Goal: Task Accomplishment & Management: Use online tool/utility

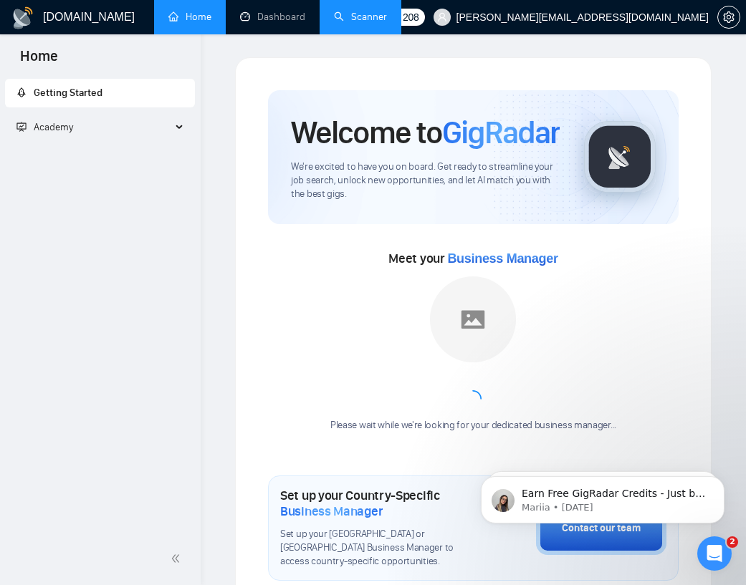
click at [361, 14] on link "Scanner" at bounding box center [360, 17] width 53 height 12
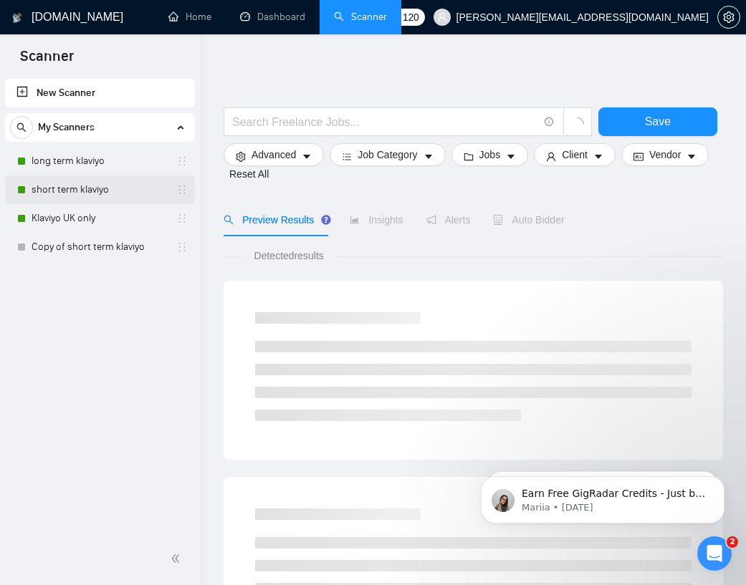
click at [71, 186] on link "short term klaviyo" at bounding box center [100, 190] width 136 height 29
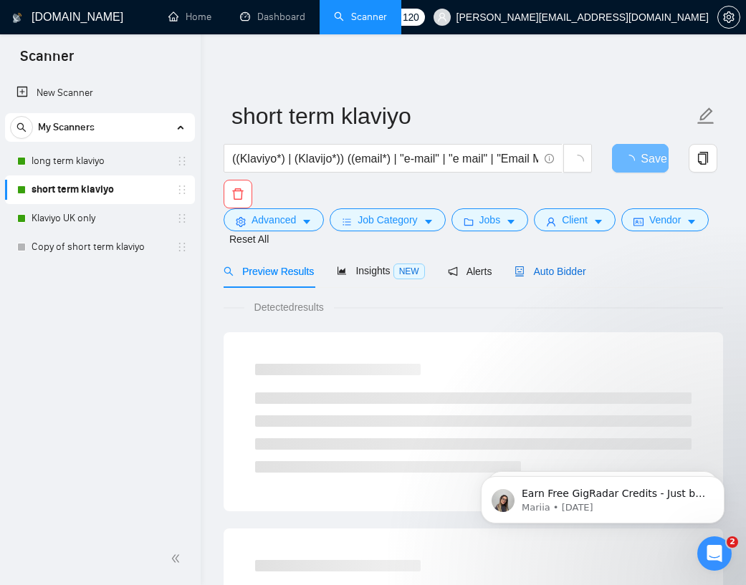
click at [555, 270] on span "Auto Bidder" at bounding box center [549, 271] width 71 height 11
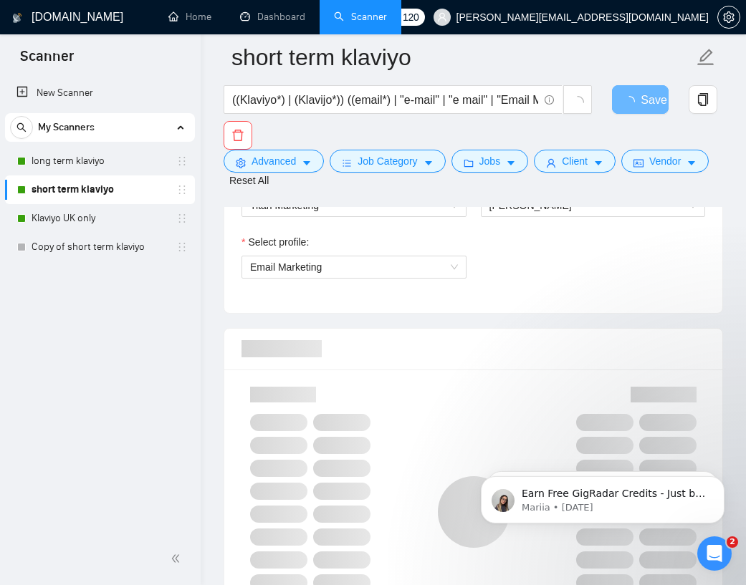
scroll to position [841, 0]
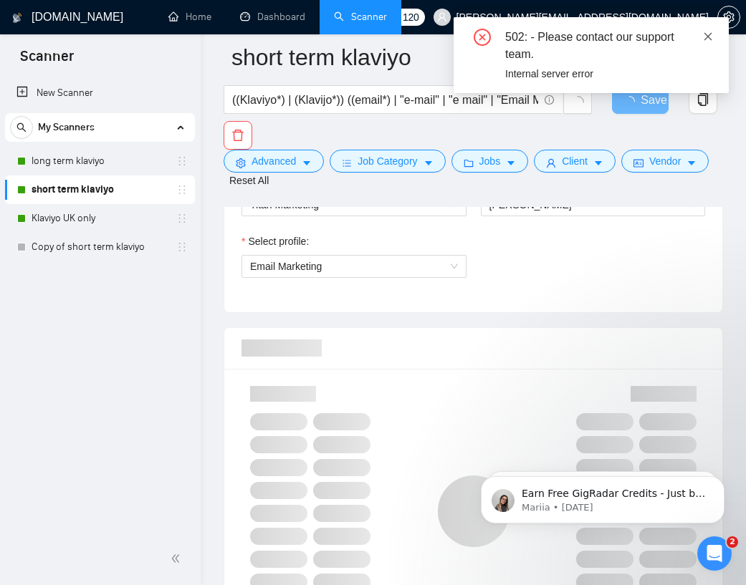
click at [574, 34] on icon "close" at bounding box center [708, 36] width 8 height 8
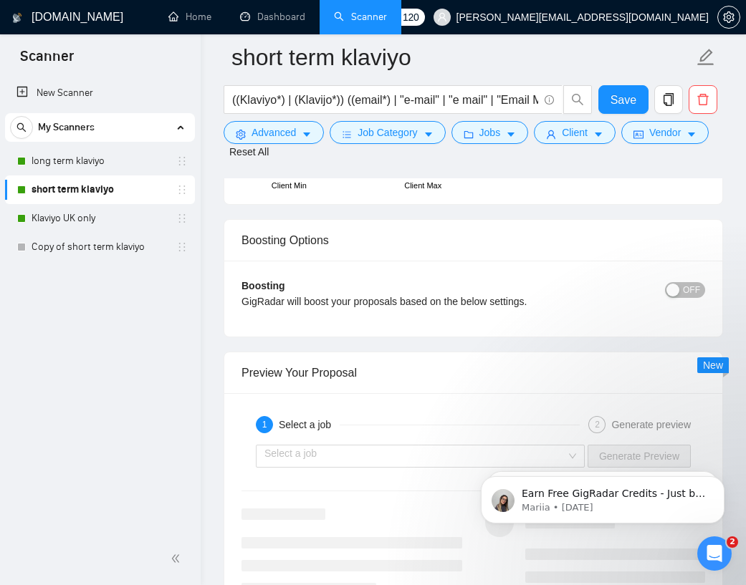
scroll to position [2900, 0]
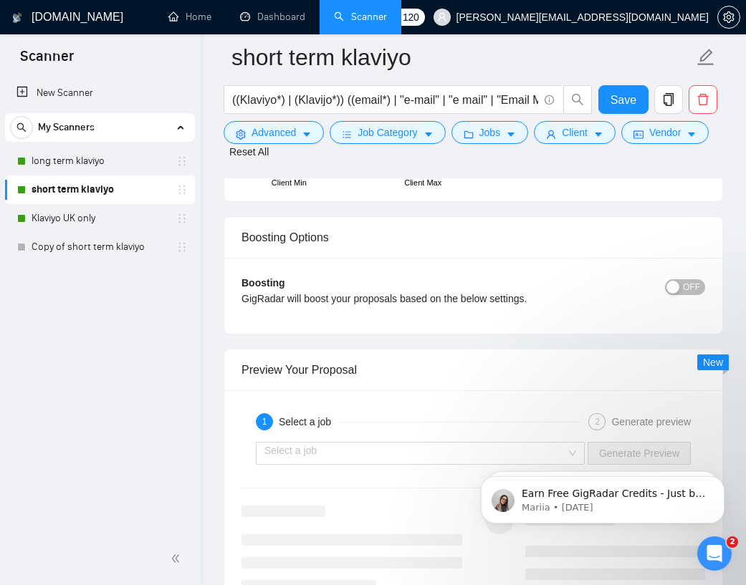
click at [521, 294] on div "GigRadar will boost your proposals based on the below settings." at bounding box center [414, 299] width 347 height 16
click at [574, 289] on span "OFF" at bounding box center [691, 287] width 17 height 16
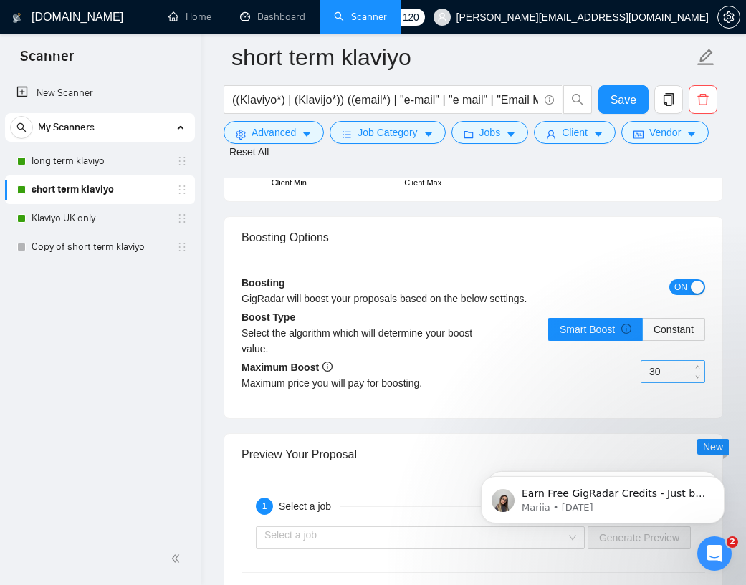
click at [574, 374] on input "30" at bounding box center [672, 371] width 63 height 21
click at [574, 373] on input "30" at bounding box center [672, 371] width 63 height 21
drag, startPoint x: 525, startPoint y: 403, endPoint x: 603, endPoint y: 381, distance: 81.0
click at [526, 403] on div "Boosting GigRadar will boost your proposals based on the below settings. ON Boo…" at bounding box center [473, 338] width 498 height 160
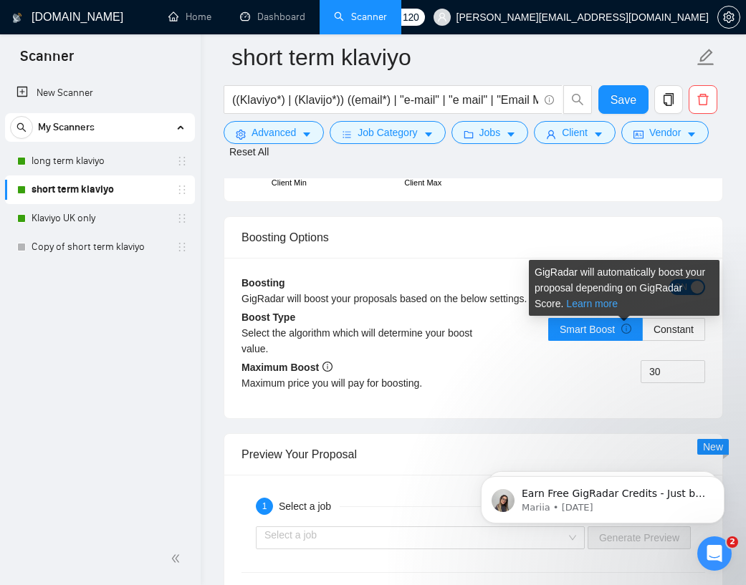
click at [574, 305] on link "Learn more" at bounding box center [592, 303] width 52 height 11
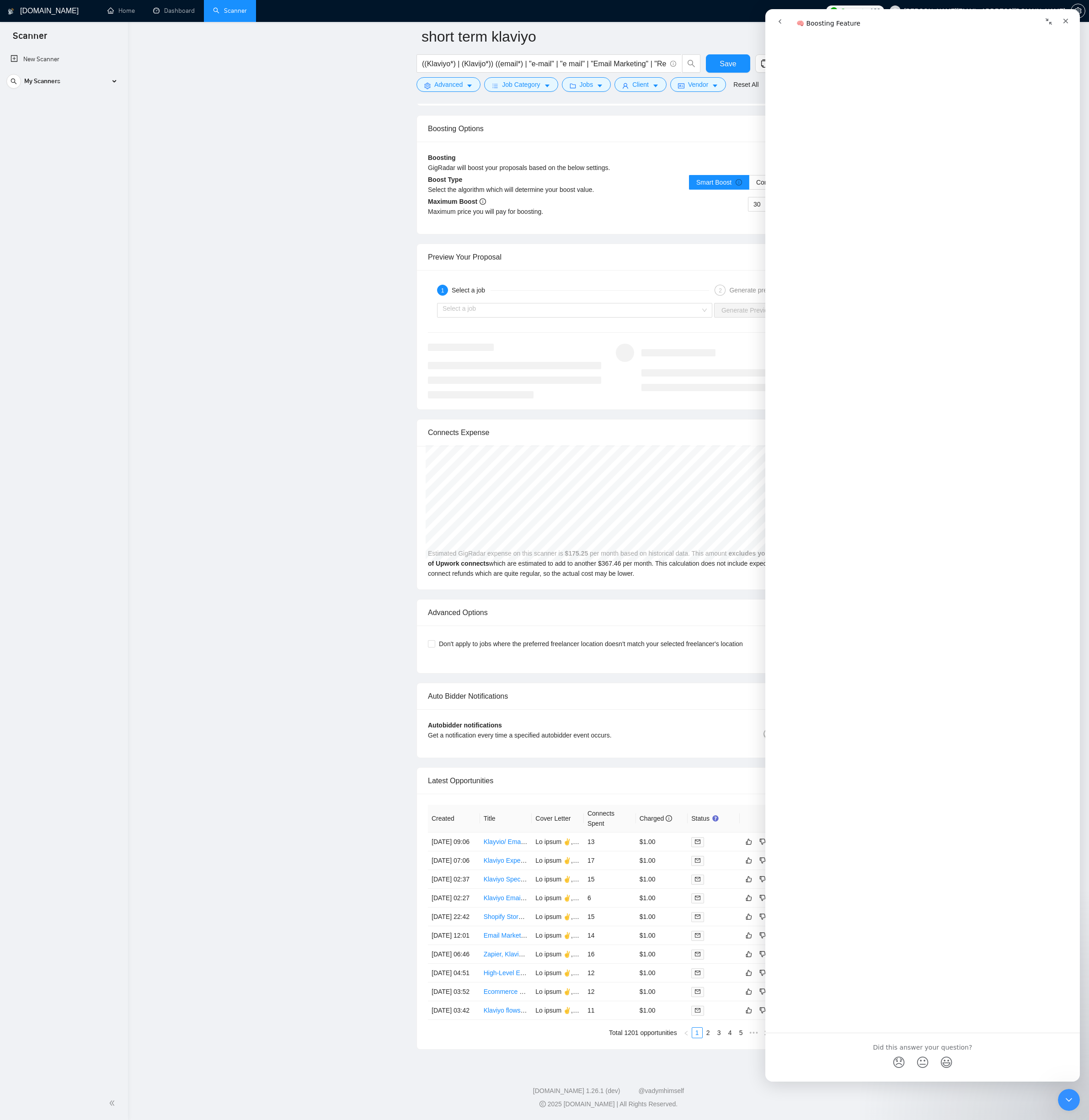
scroll to position [1769, 0]
click at [366, 18] on icon "Close" at bounding box center [1065, 20] width 7 height 7
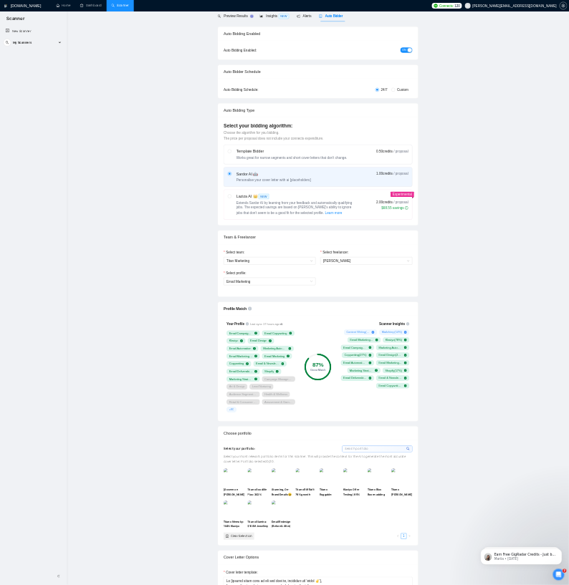
scroll to position [0, 0]
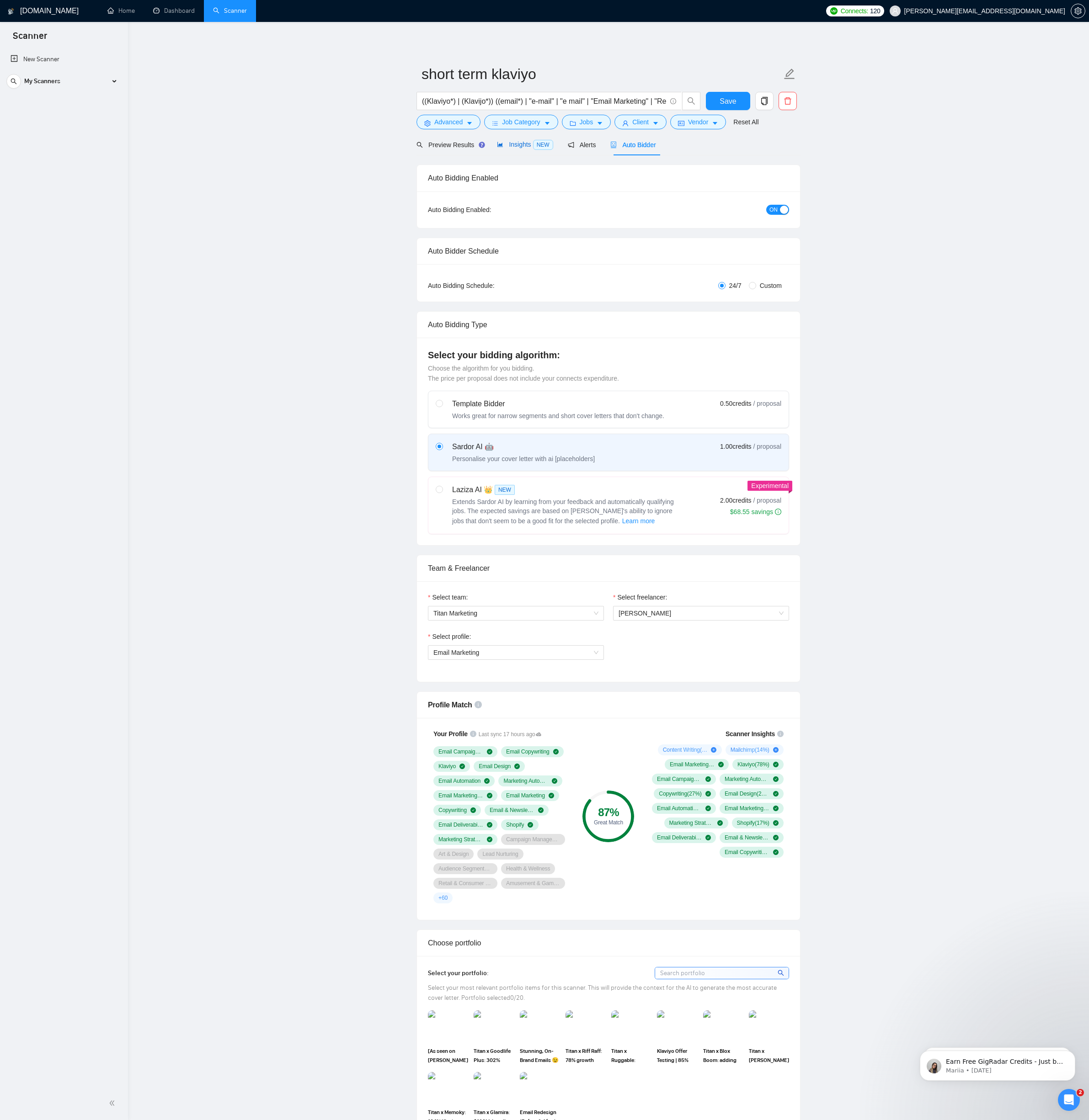
click at [366, 143] on span "Insights NEW" at bounding box center [524, 144] width 56 height 7
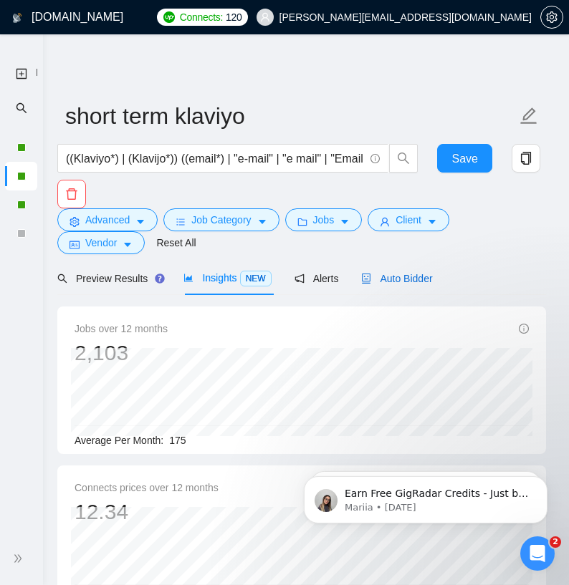
drag, startPoint x: 395, startPoint y: 276, endPoint x: 377, endPoint y: 261, distance: 23.9
click at [396, 276] on span "Auto Bidder" at bounding box center [396, 278] width 71 height 11
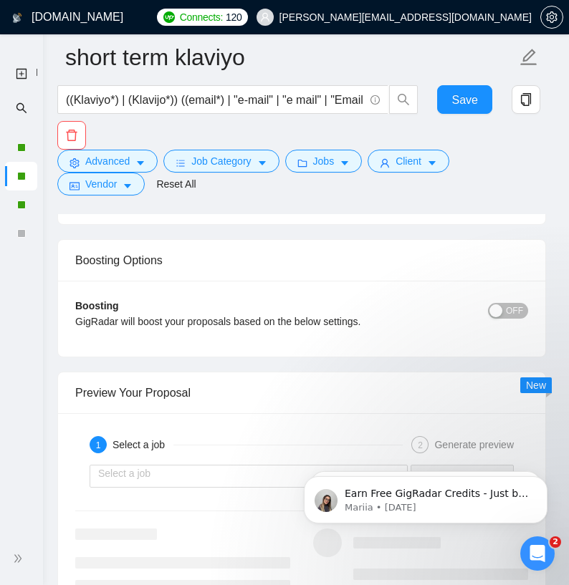
click at [509, 319] on span "OFF" at bounding box center [514, 311] width 17 height 16
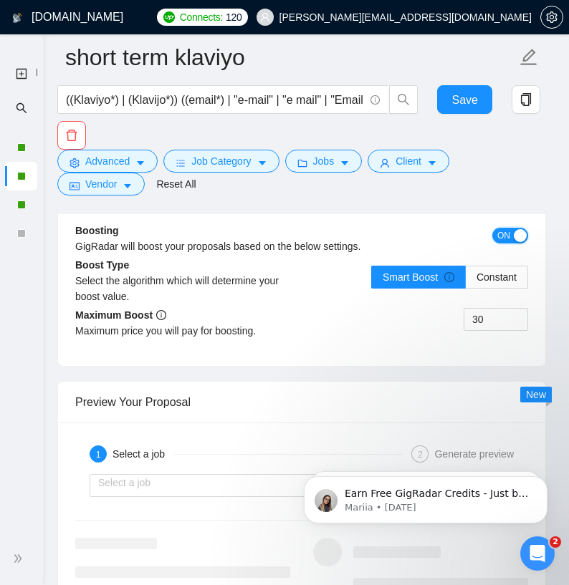
scroll to position [3072, 0]
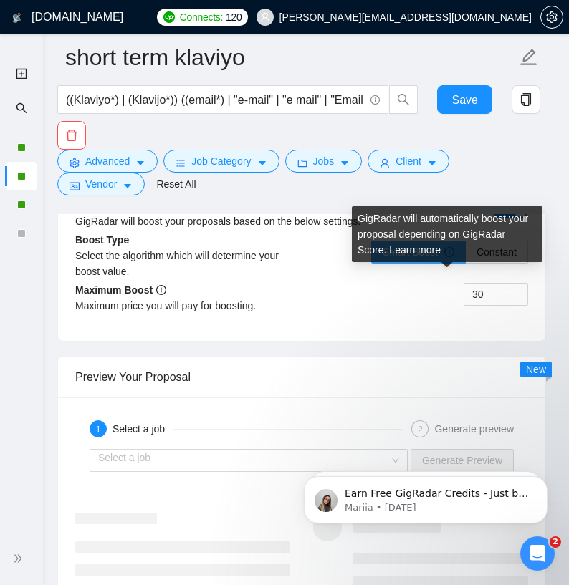
click at [449, 257] on icon "info-circle" at bounding box center [449, 252] width 10 height 10
click at [372, 256] on input "Smart Boost" at bounding box center [372, 256] width 0 height 0
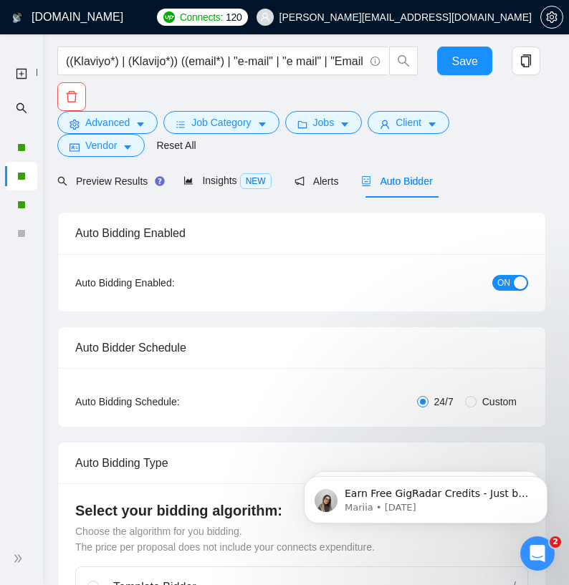
scroll to position [0, 0]
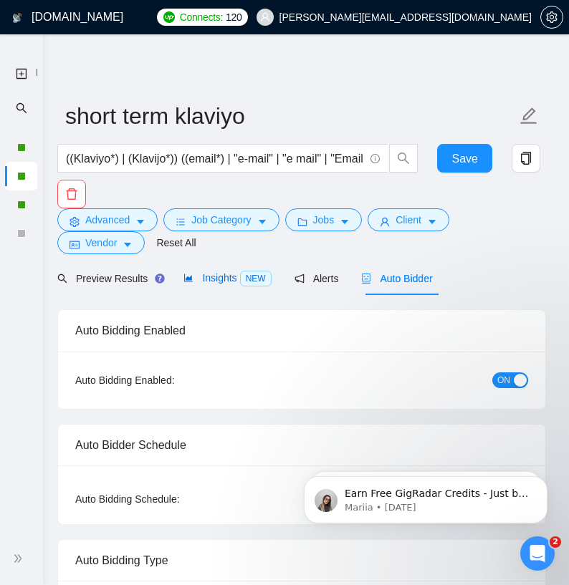
click at [222, 272] on span "Insights NEW" at bounding box center [226, 277] width 87 height 11
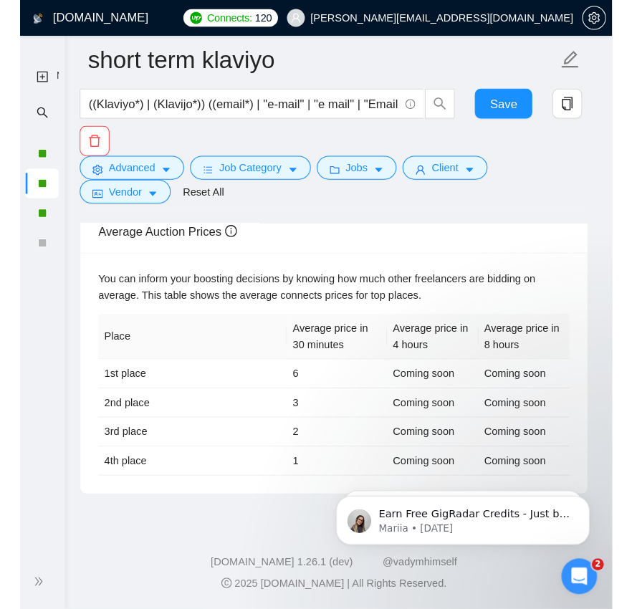
scroll to position [725, 0]
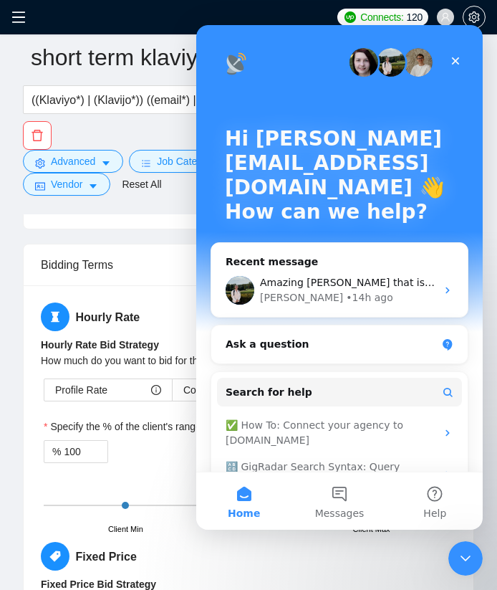
scroll to position [2406, 0]
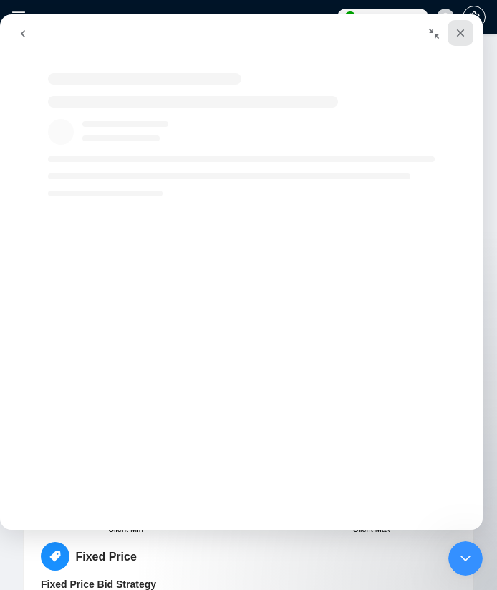
click at [474, 29] on div "Close" at bounding box center [461, 33] width 26 height 26
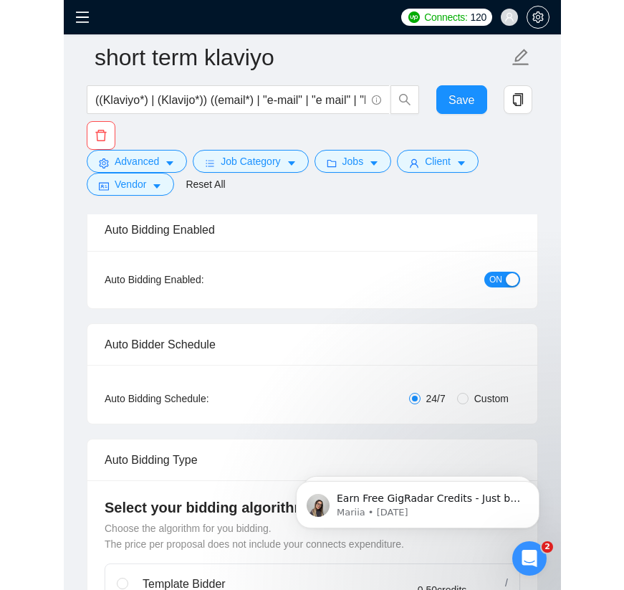
scroll to position [0, 0]
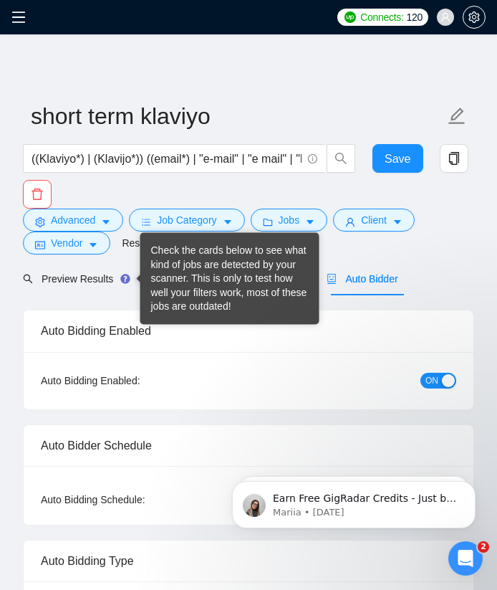
click at [166, 281] on div "Check the cards below to see what kind of jobs are detected by your scanner. Th…" at bounding box center [230, 279] width 158 height 70
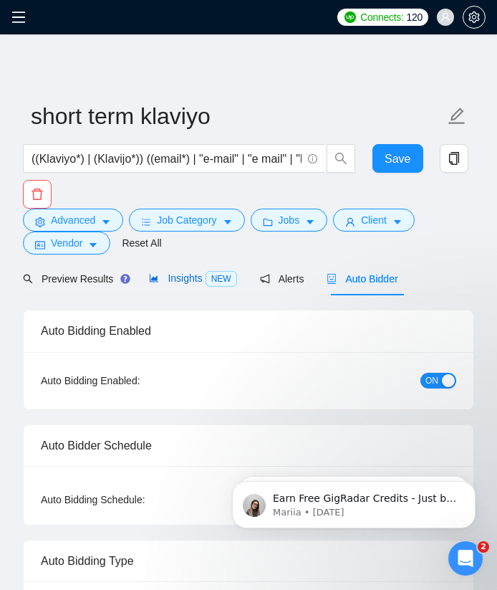
click at [173, 278] on span "Insights NEW" at bounding box center [192, 277] width 87 height 11
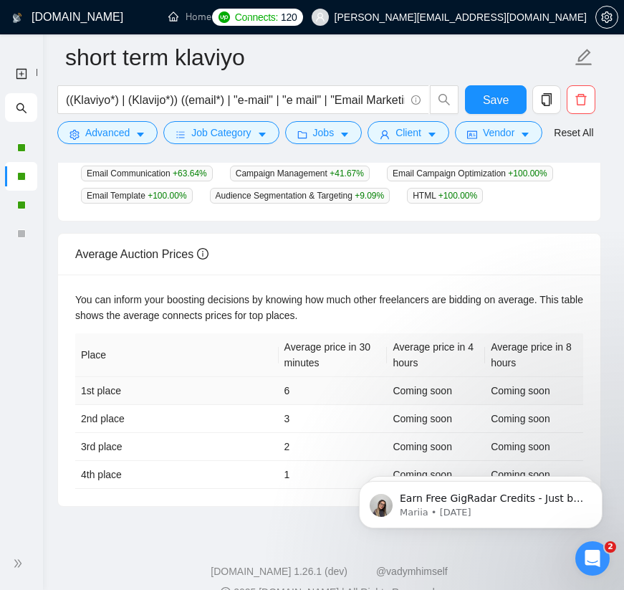
scroll to position [767, 0]
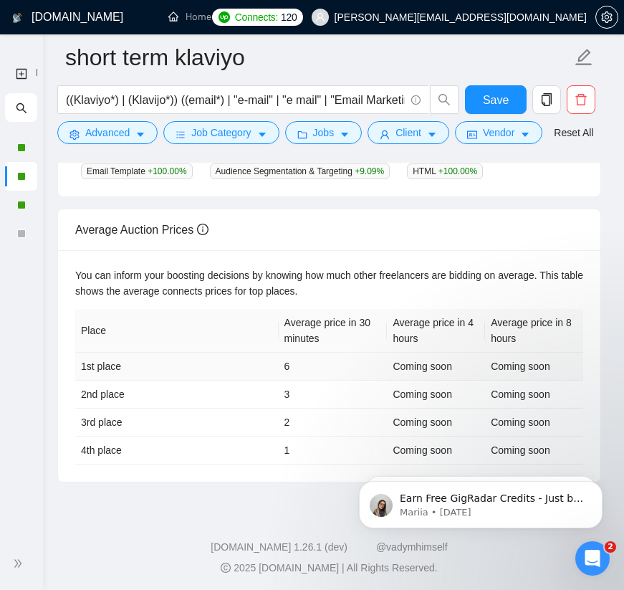
click at [288, 363] on td "6" at bounding box center [333, 367] width 109 height 28
drag, startPoint x: 322, startPoint y: 366, endPoint x: 205, endPoint y: 364, distance: 116.8
click at [246, 365] on tr "1st place 6 Coming soon Coming soon" at bounding box center [329, 367] width 508 height 28
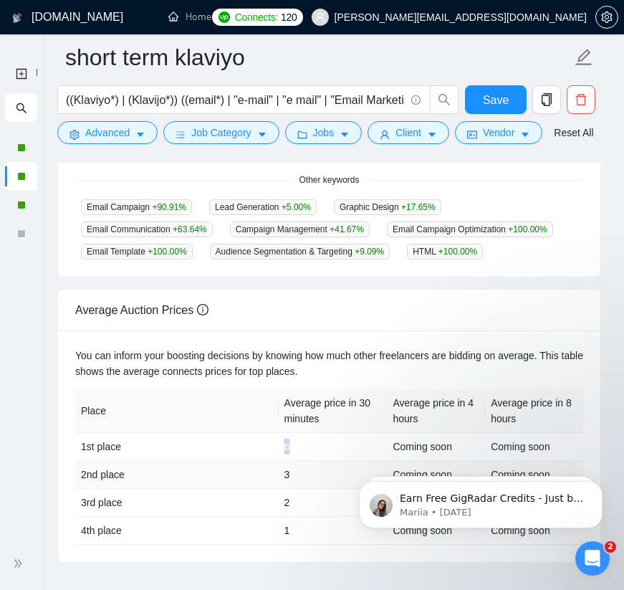
scroll to position [668, 0]
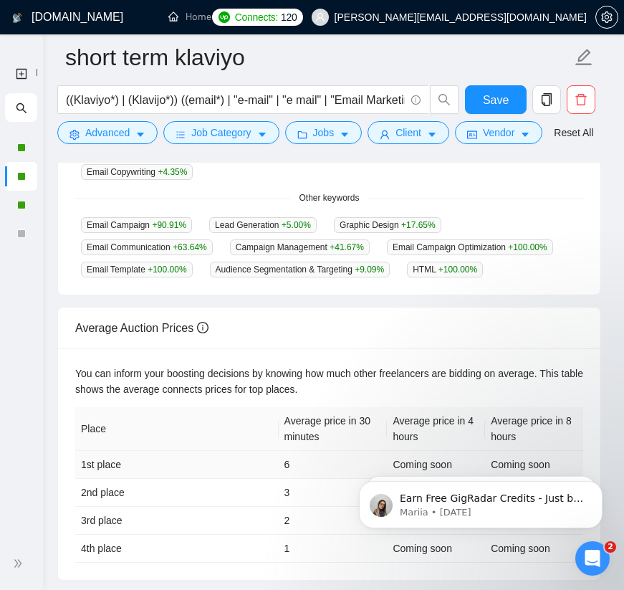
click at [322, 455] on td "6" at bounding box center [333, 465] width 109 height 28
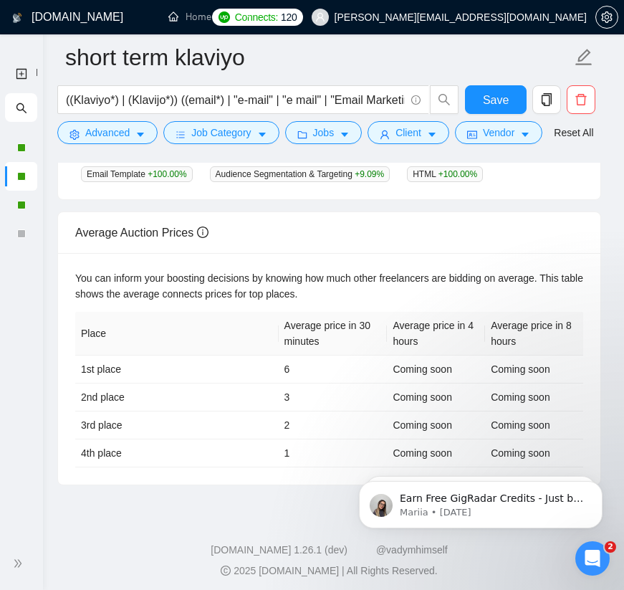
scroll to position [767, 0]
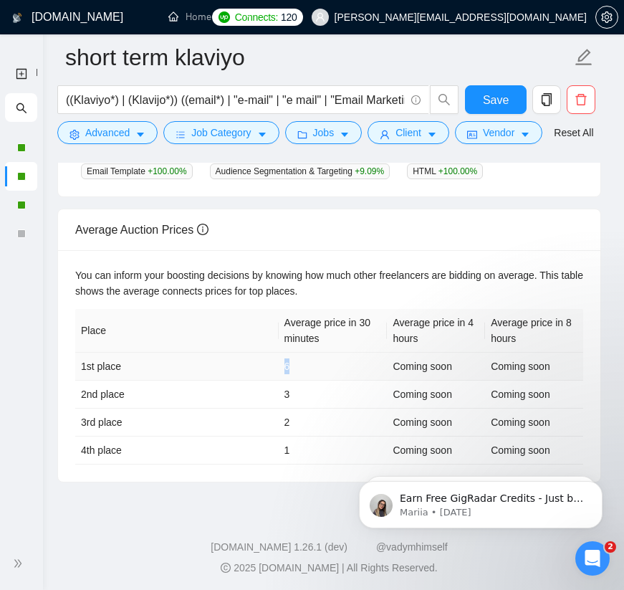
drag, startPoint x: 284, startPoint y: 362, endPoint x: 301, endPoint y: 361, distance: 16.5
click at [301, 361] on td "6" at bounding box center [333, 367] width 109 height 28
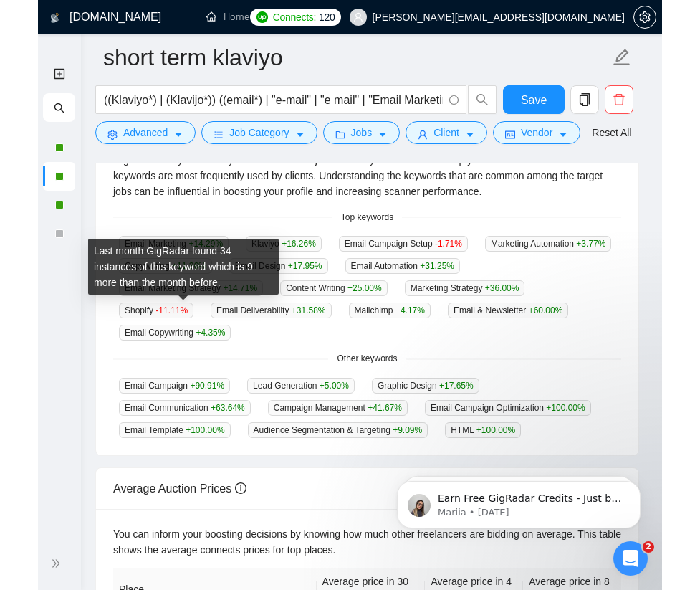
scroll to position [503, 0]
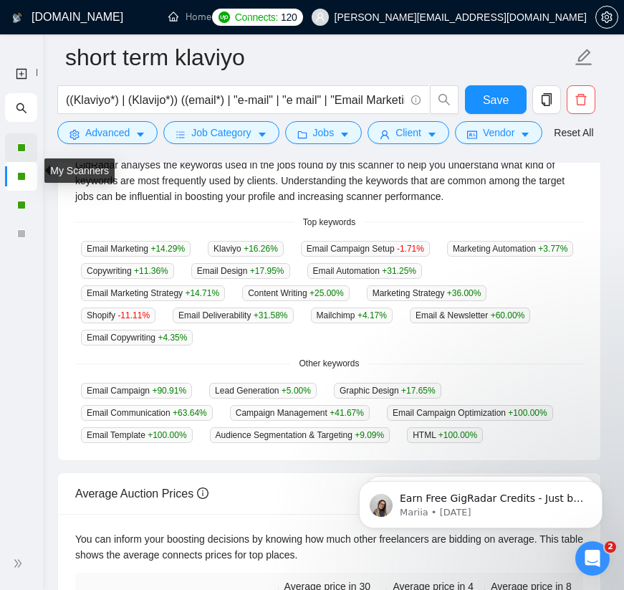
click at [28, 148] on div at bounding box center [21, 147] width 32 height 29
click at [26, 153] on div at bounding box center [21, 147] width 32 height 29
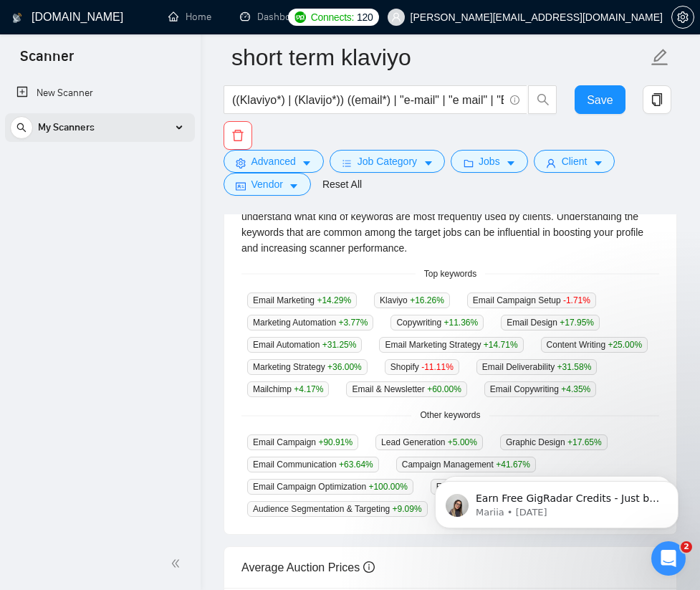
click at [68, 130] on span "My Scanners" at bounding box center [66, 127] width 57 height 29
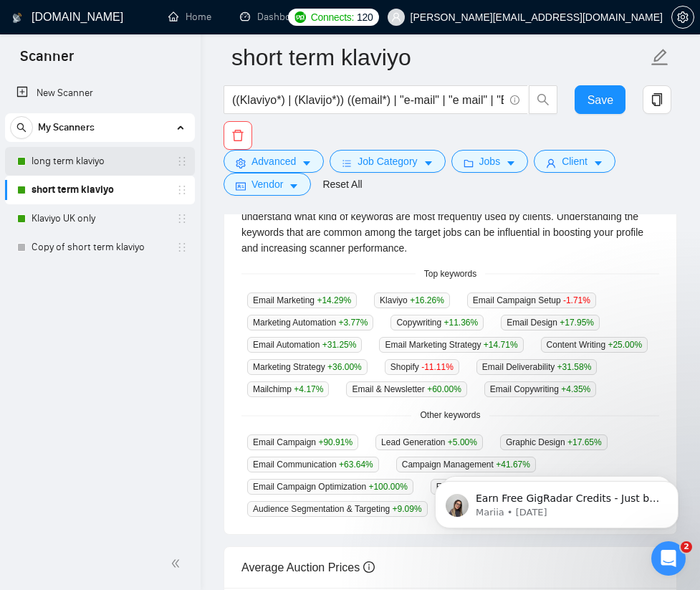
click at [54, 163] on link "long term klaviyo" at bounding box center [100, 161] width 136 height 29
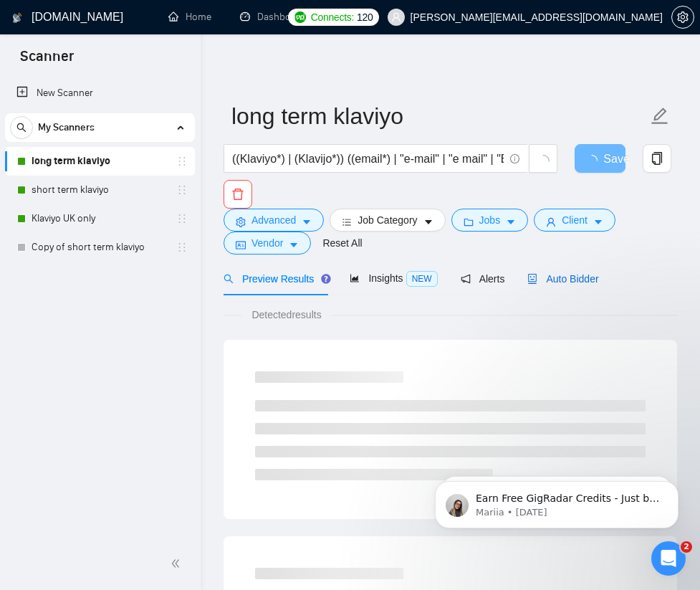
click at [557, 281] on span "Auto Bidder" at bounding box center [562, 278] width 71 height 11
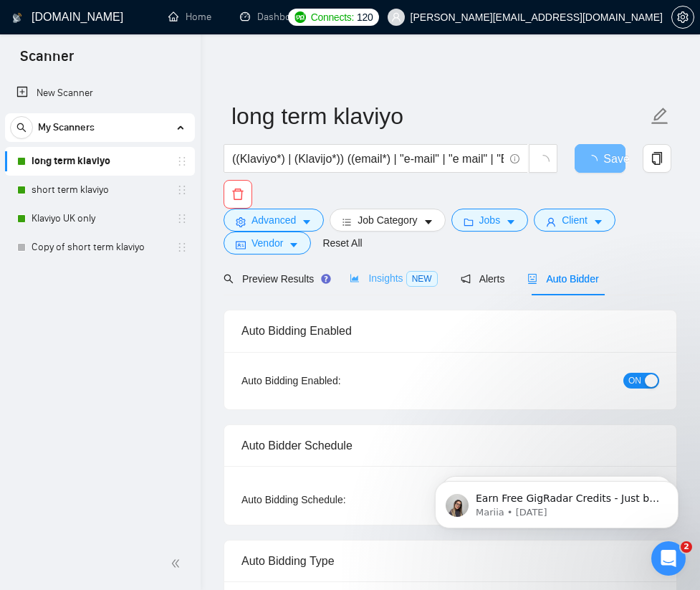
radio input "false"
radio input "true"
checkbox input "true"
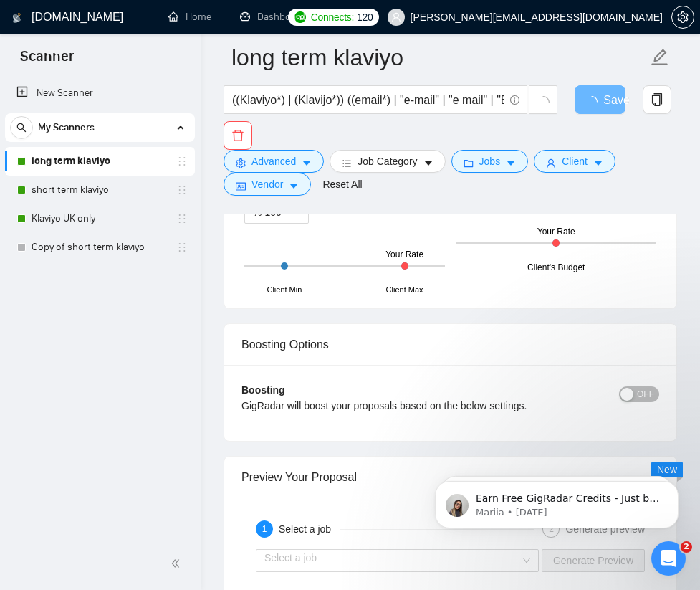
scroll to position [3007, 0]
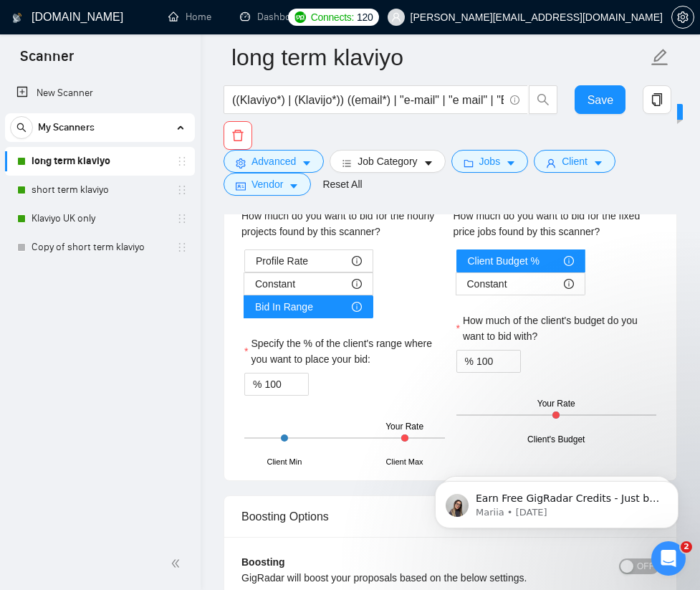
click at [646, 558] on span "OFF" at bounding box center [645, 566] width 17 height 16
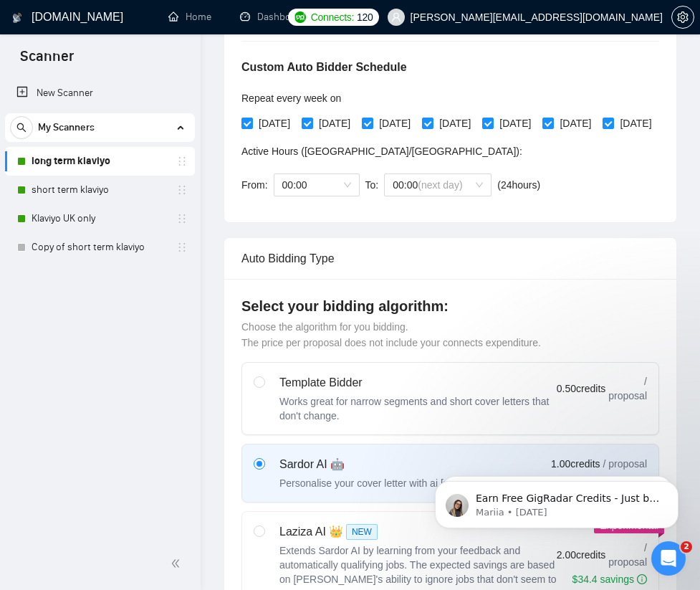
scroll to position [0, 0]
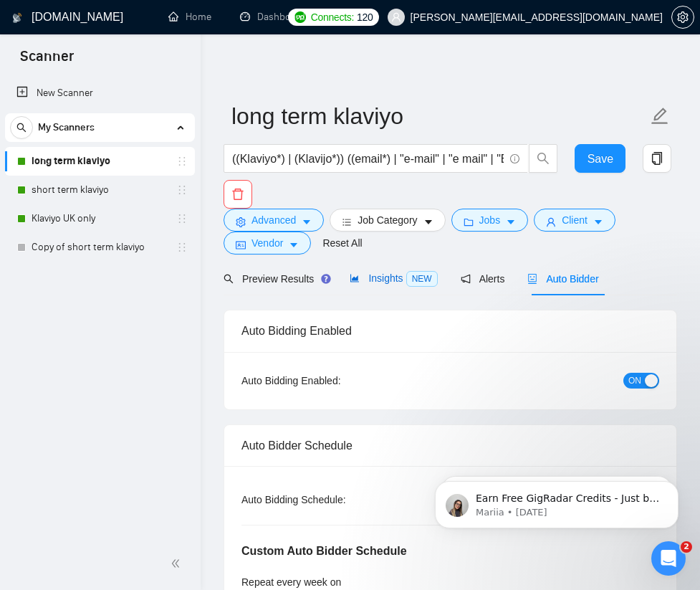
click at [353, 281] on icon "area-chart" at bounding box center [355, 278] width 10 height 10
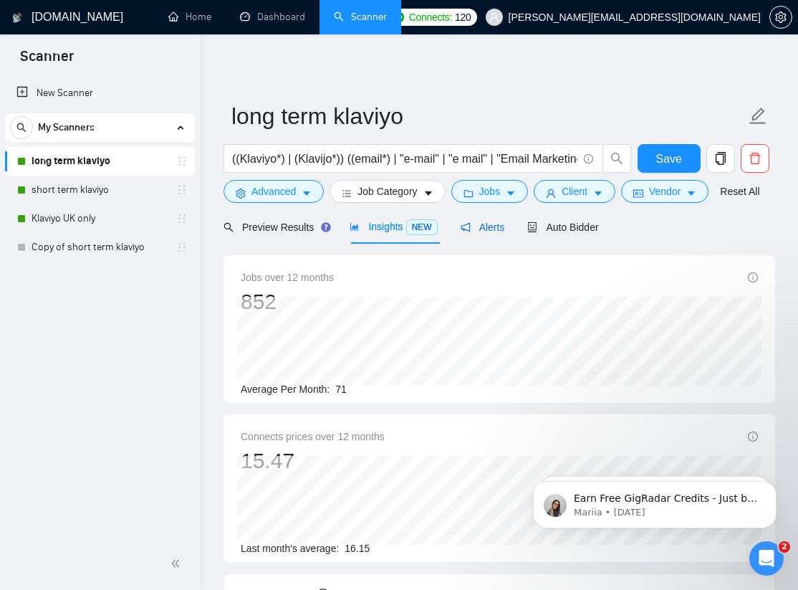
click at [498, 226] on span "Alerts" at bounding box center [483, 226] width 44 height 11
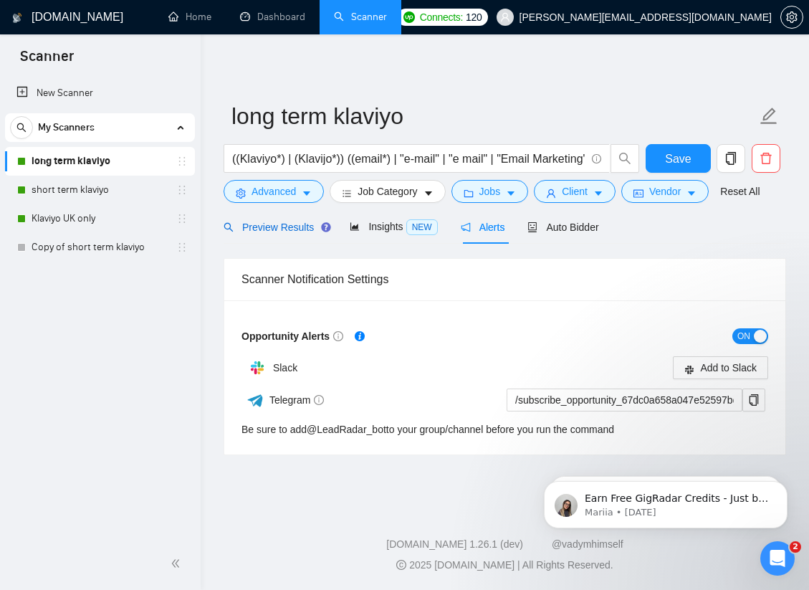
click at [269, 228] on span "Preview Results" at bounding box center [275, 226] width 103 height 11
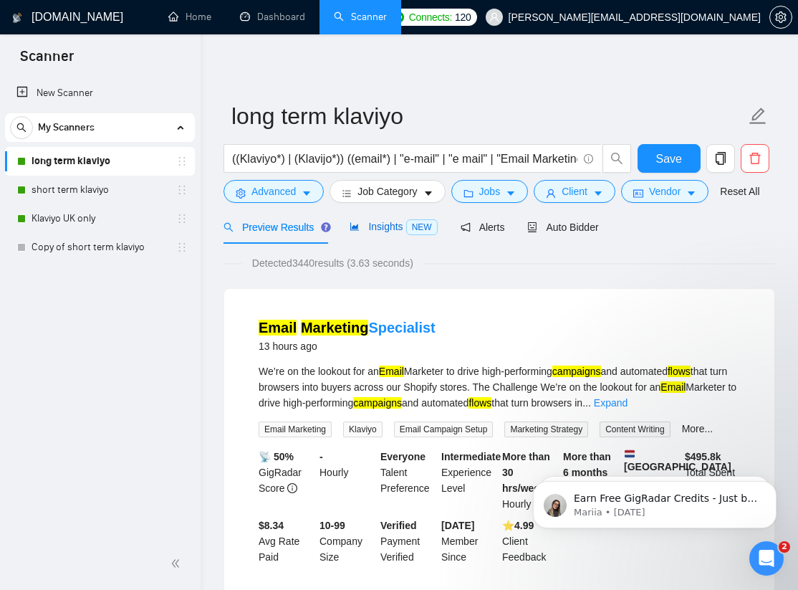
click at [398, 231] on span "Insights NEW" at bounding box center [393, 226] width 87 height 11
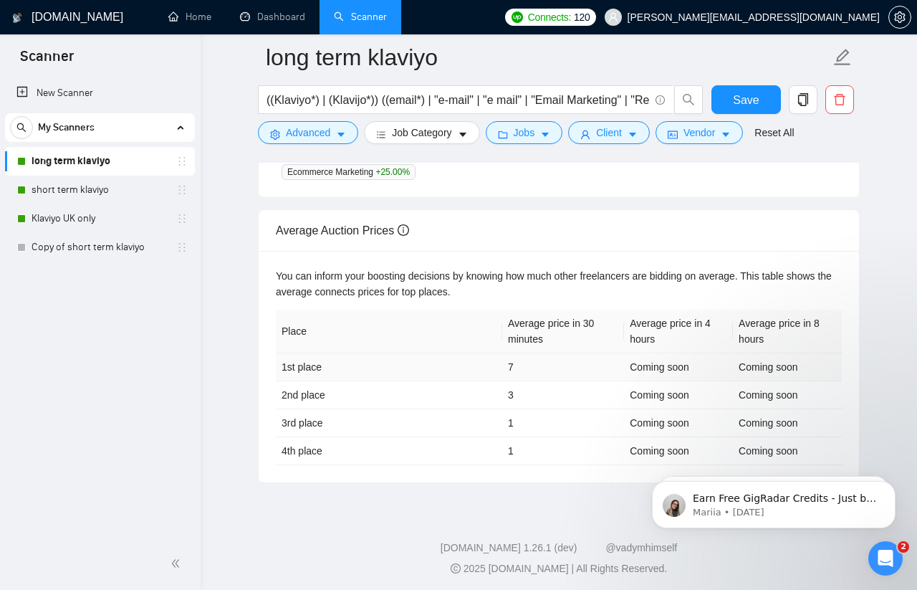
scroll to position [570, 0]
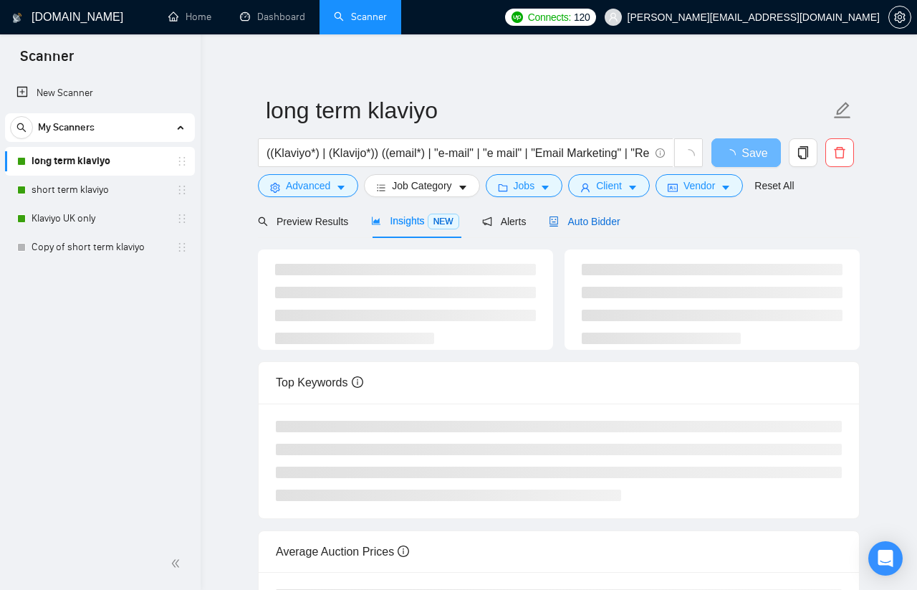
click at [585, 221] on span "Auto Bidder" at bounding box center [584, 221] width 71 height 11
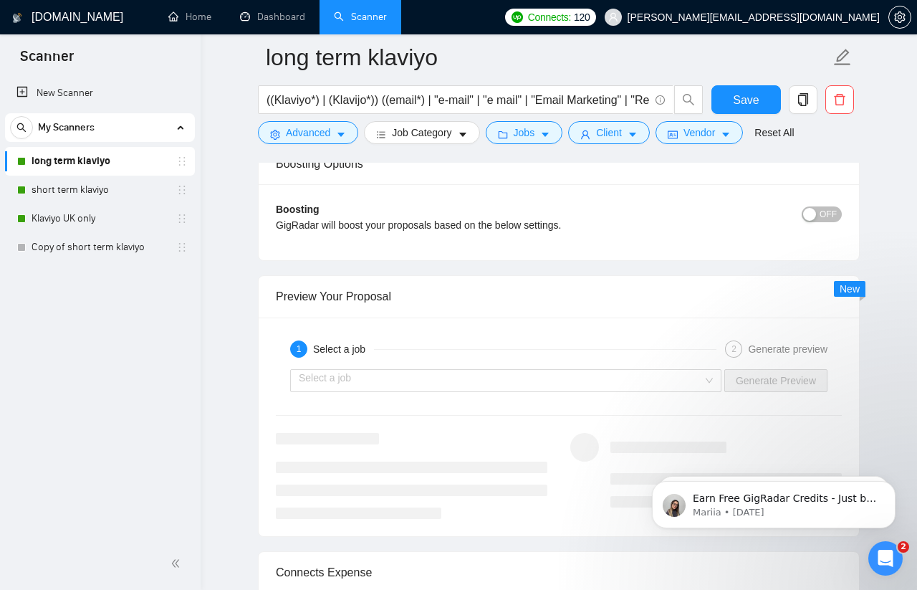
scroll to position [2854, 0]
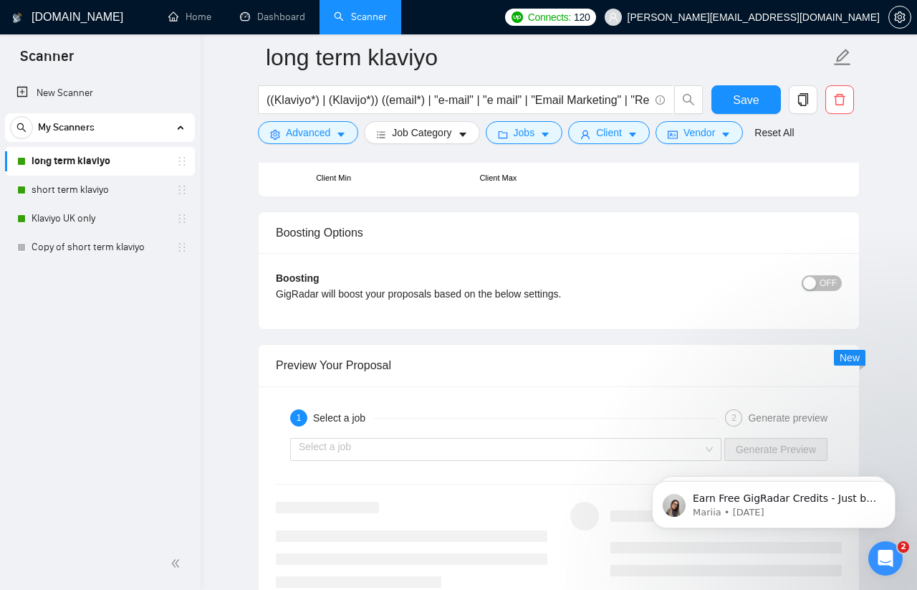
click at [831, 284] on span "OFF" at bounding box center [828, 283] width 17 height 16
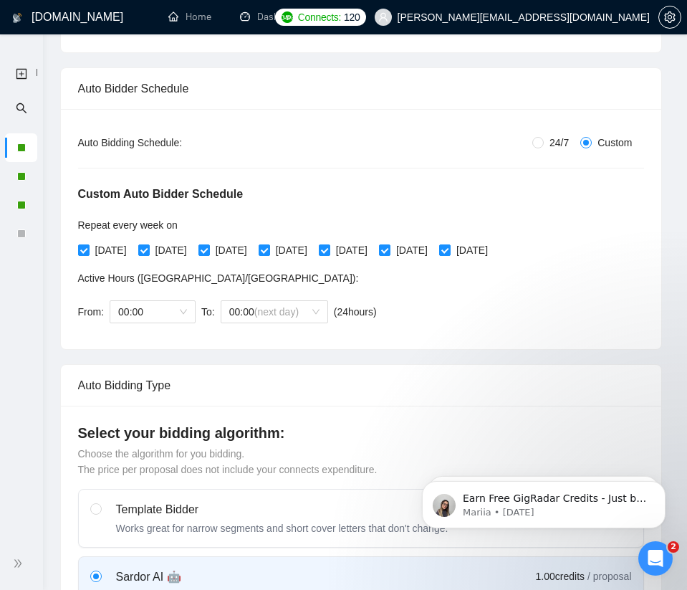
scroll to position [0, 0]
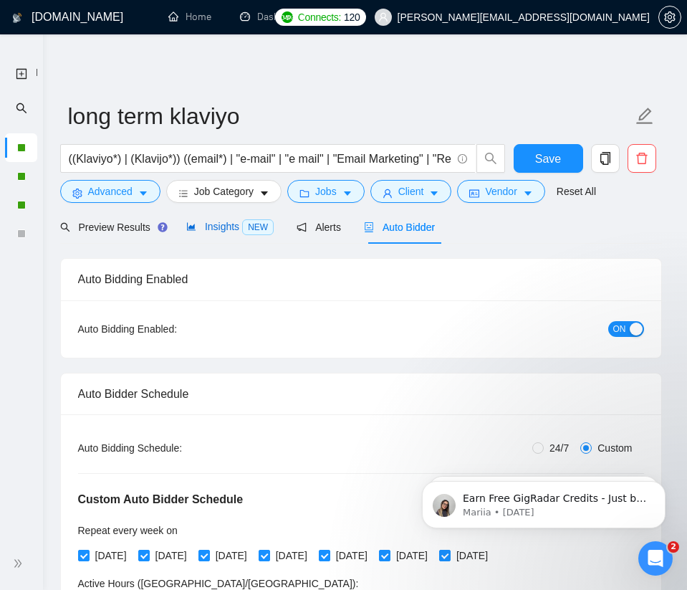
click at [220, 225] on span "Insights NEW" at bounding box center [229, 226] width 87 height 11
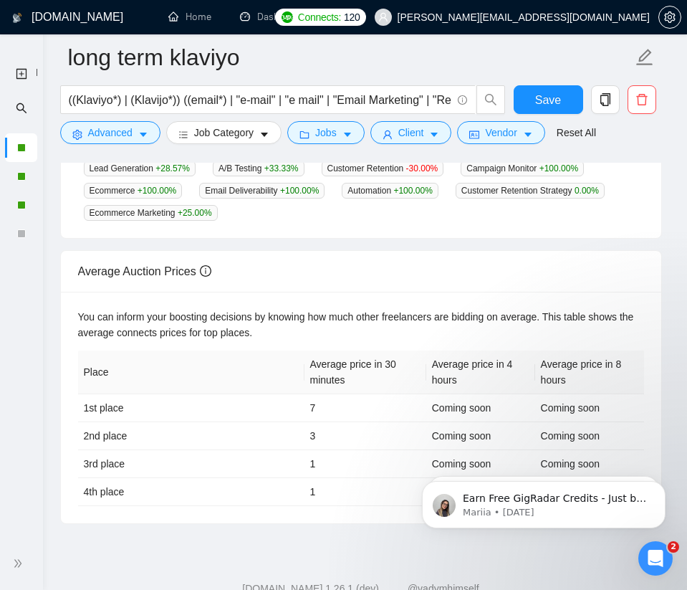
scroll to position [729, 0]
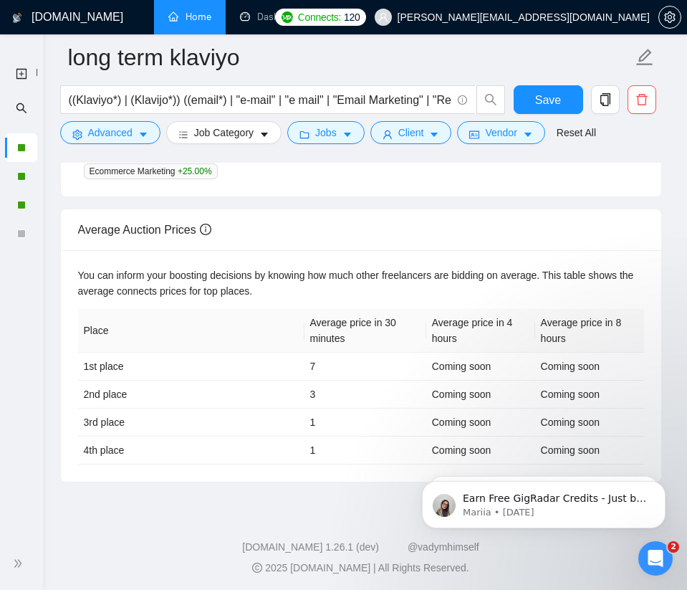
click at [182, 18] on link "Home" at bounding box center [189, 17] width 43 height 12
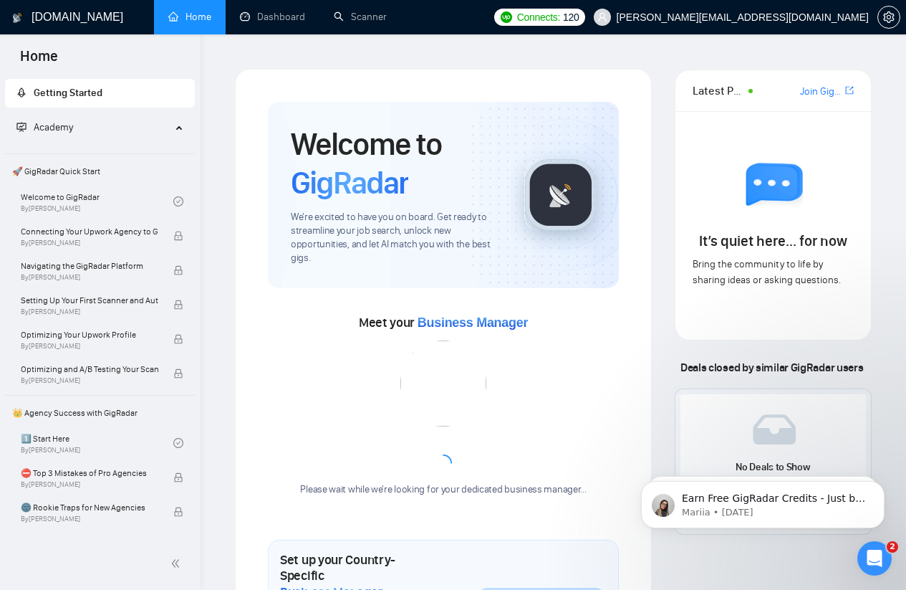
scroll to position [1, 0]
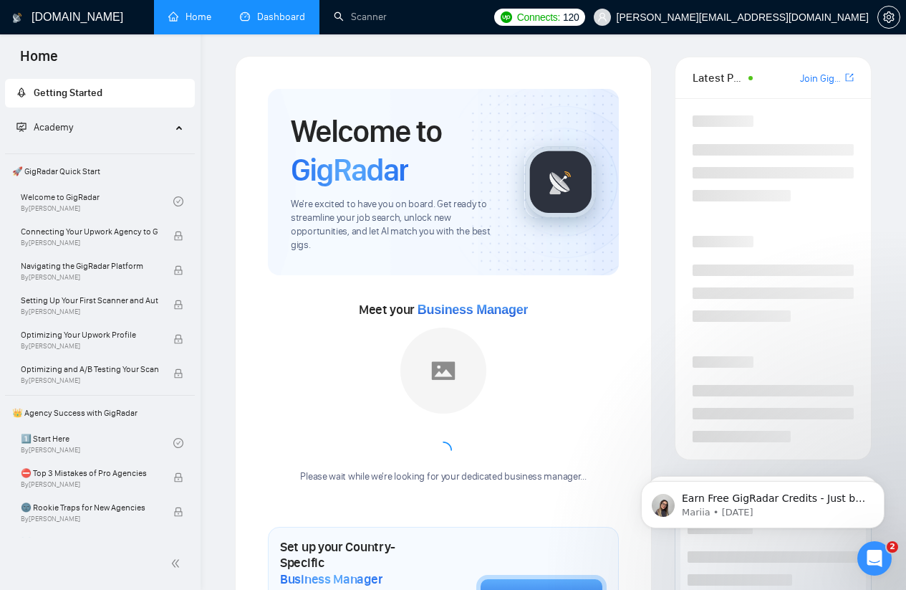
click at [267, 20] on link "Dashboard" at bounding box center [272, 17] width 65 height 12
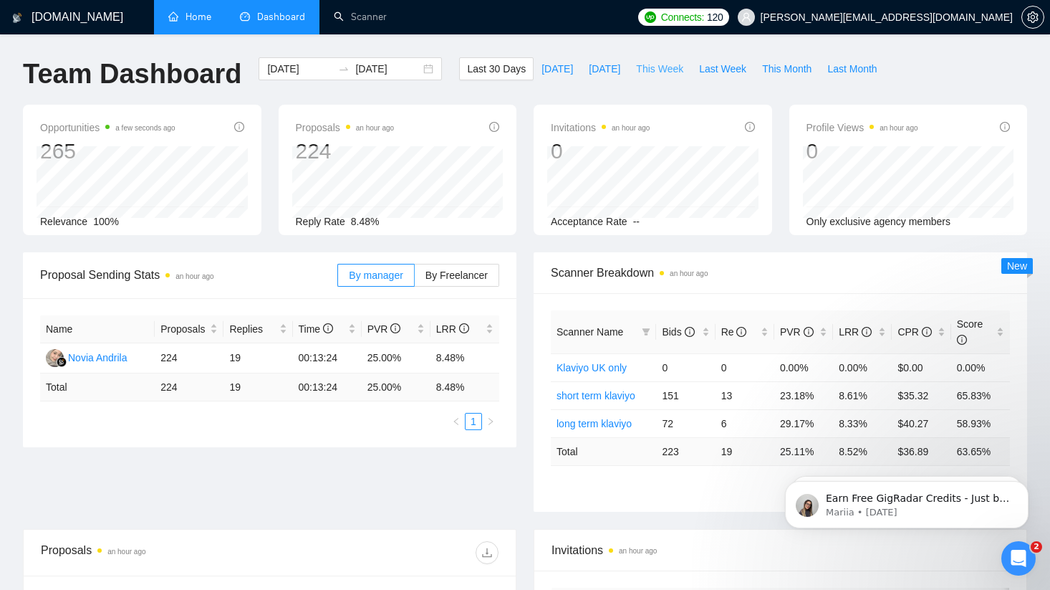
click at [652, 68] on span "This Week" at bounding box center [659, 69] width 47 height 16
type input "2025-09-29"
type input "2025-10-05"
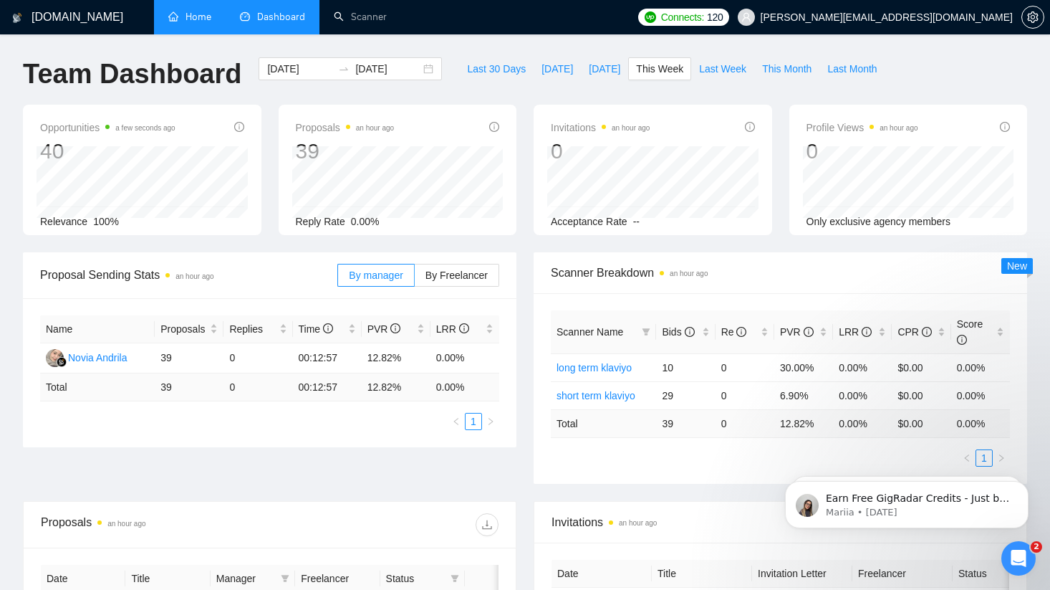
click at [208, 19] on link "Home" at bounding box center [189, 17] width 43 height 12
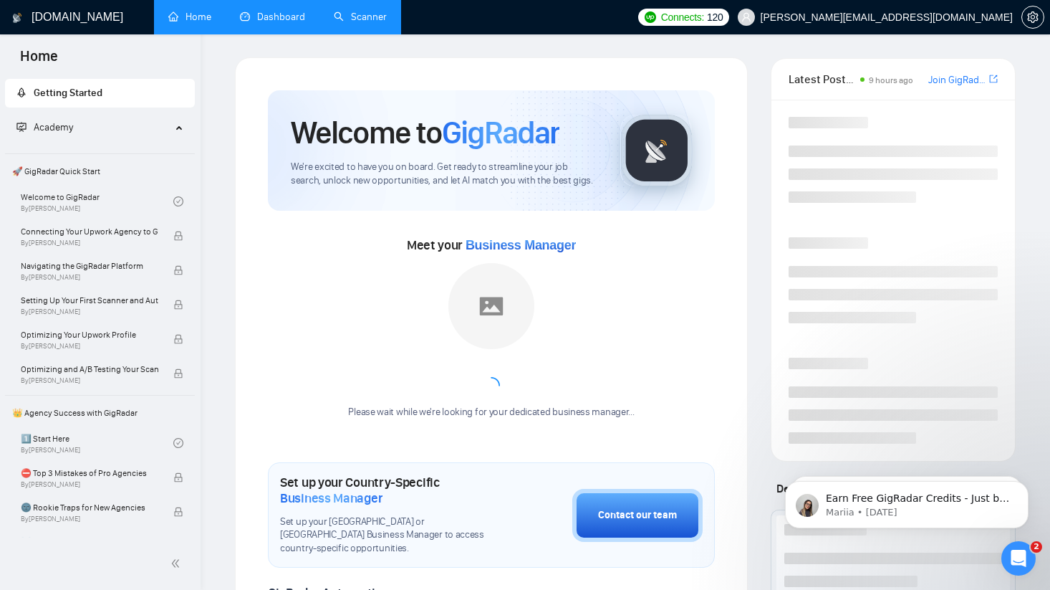
click at [367, 21] on link "Scanner" at bounding box center [360, 17] width 53 height 12
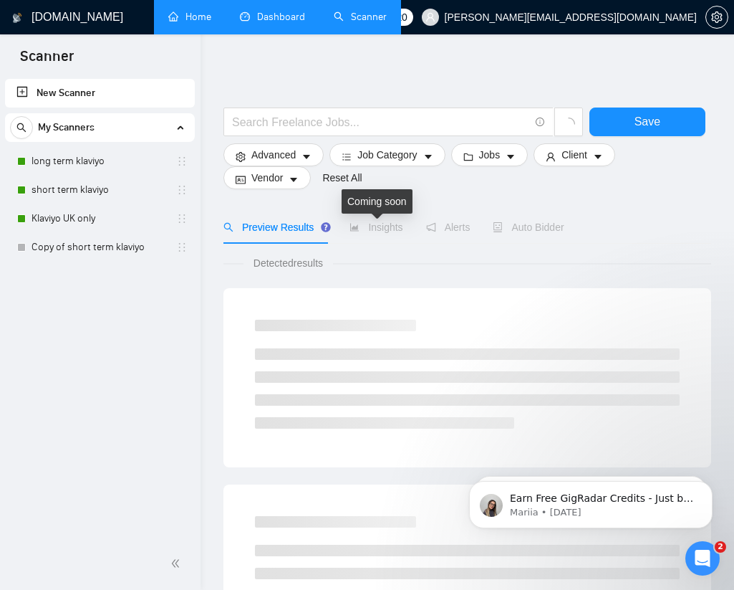
click at [387, 227] on span "Insights" at bounding box center [376, 226] width 53 height 11
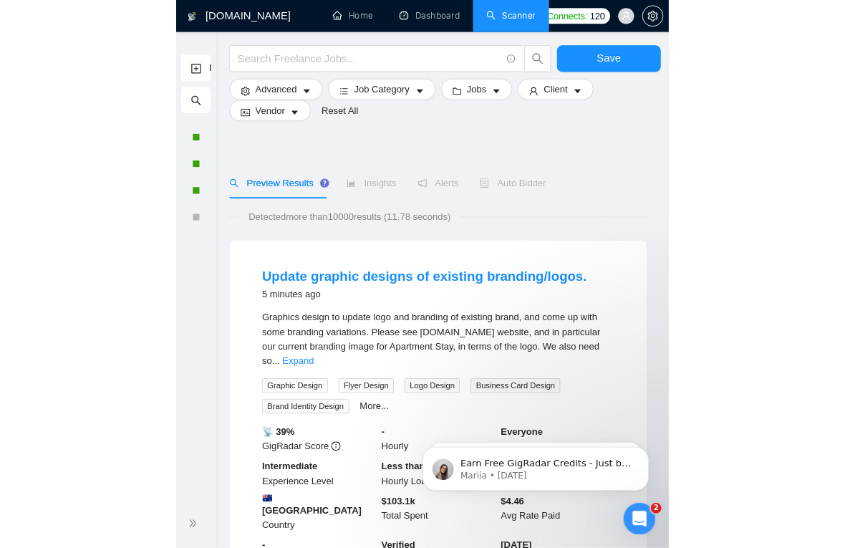
scroll to position [64, 0]
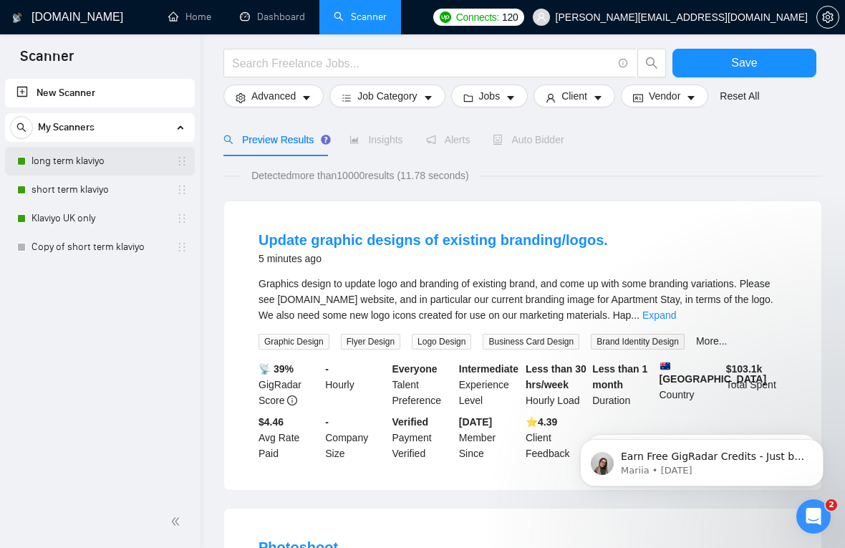
click at [54, 153] on link "long term klaviyo" at bounding box center [100, 161] width 136 height 29
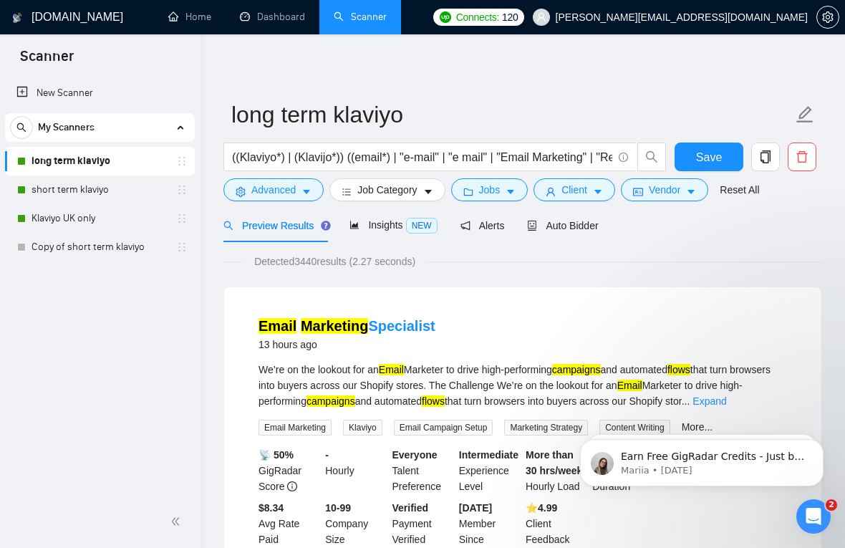
scroll to position [3, 0]
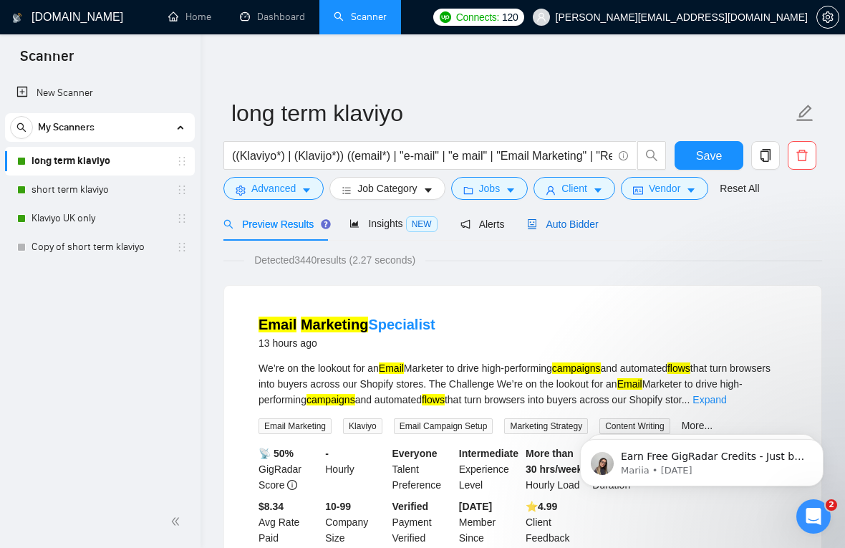
drag, startPoint x: 572, startPoint y: 227, endPoint x: 562, endPoint y: 234, distance: 12.9
click at [572, 226] on span "Auto Bidder" at bounding box center [562, 224] width 71 height 11
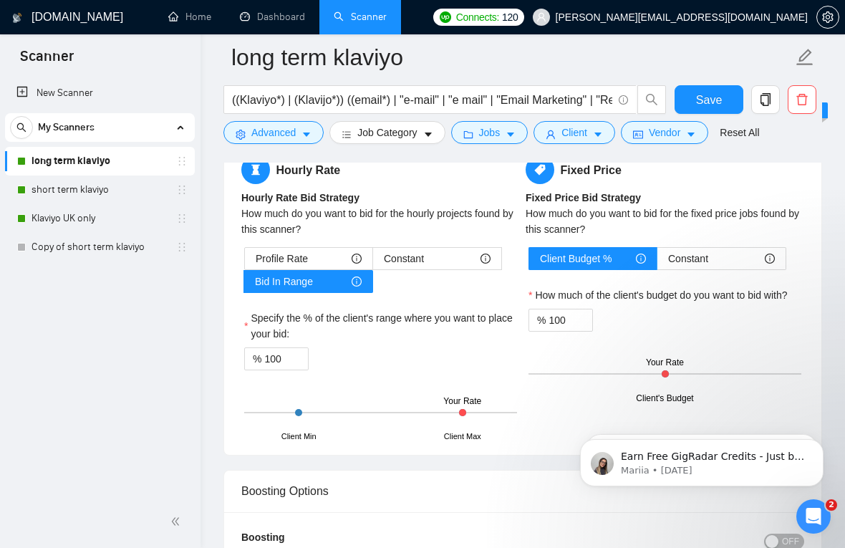
scroll to position [2622, 0]
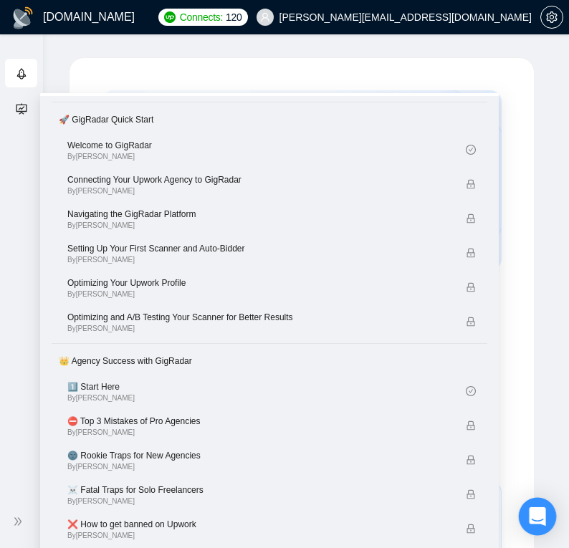
click at [540, 518] on icon "Open Intercom Messenger" at bounding box center [537, 516] width 16 height 19
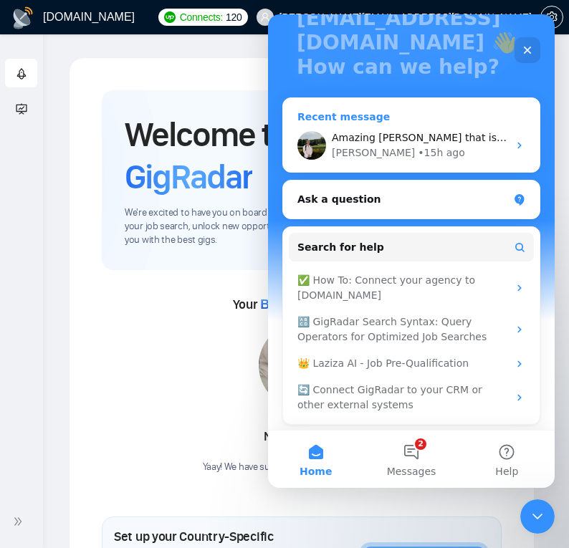
scroll to position [136, 0]
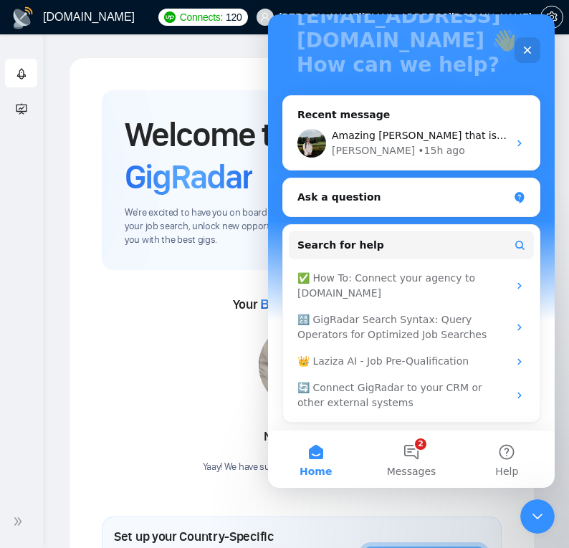
click at [150, 185] on span "GigRadar" at bounding box center [189, 176] width 128 height 42
click at [529, 55] on icon "Close" at bounding box center [527, 49] width 11 height 11
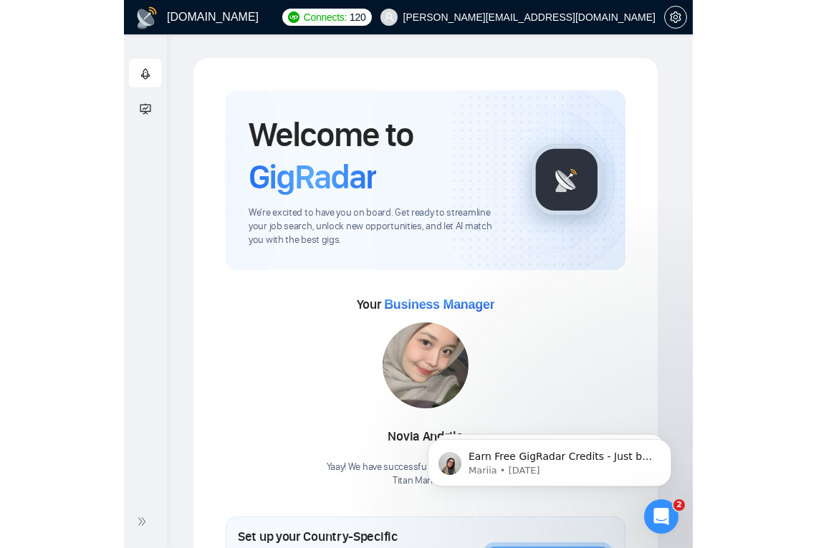
scroll to position [0, 0]
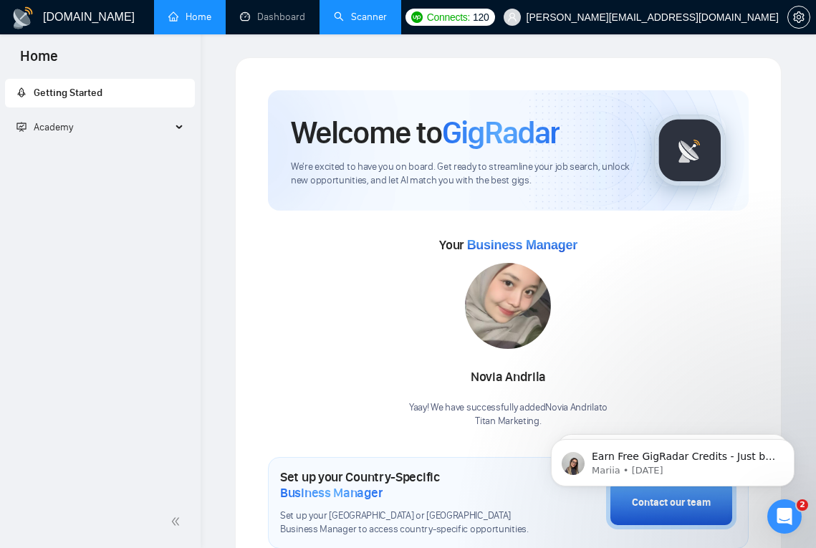
click at [334, 14] on link "Scanner" at bounding box center [360, 17] width 53 height 12
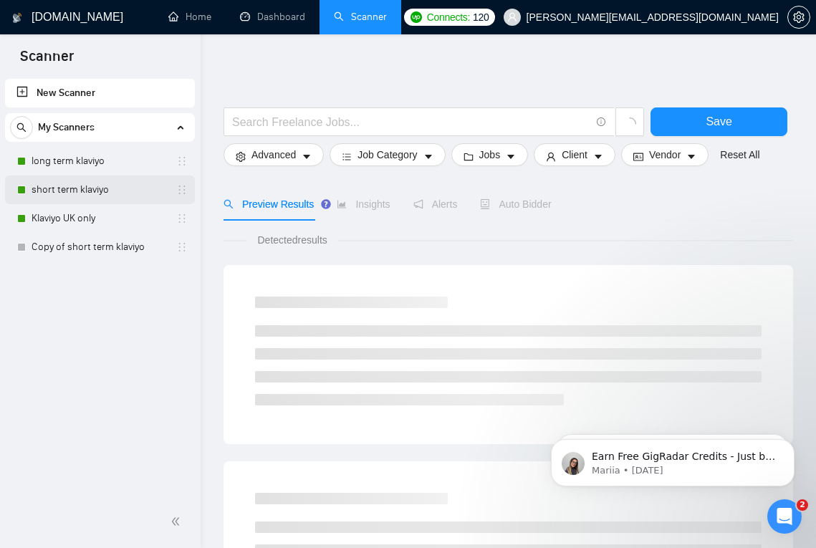
click at [72, 181] on link "short term klaviyo" at bounding box center [100, 190] width 136 height 29
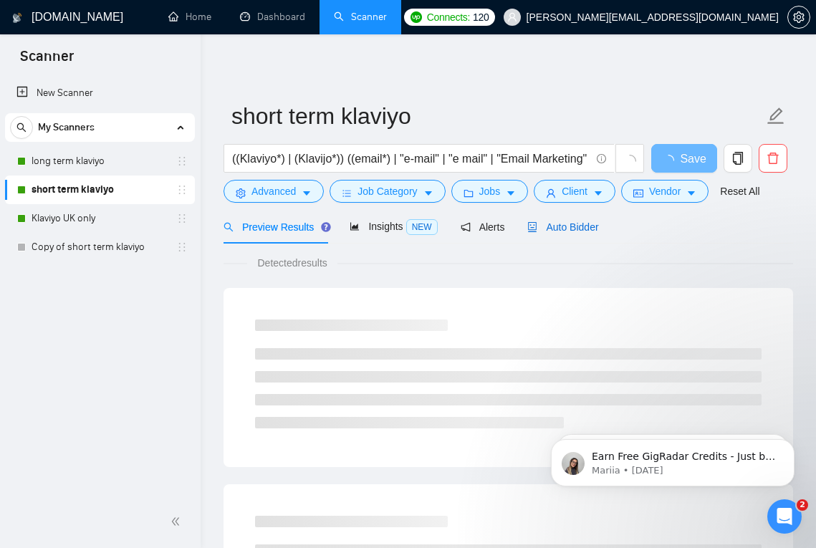
click at [572, 222] on span "Auto Bidder" at bounding box center [562, 226] width 71 height 11
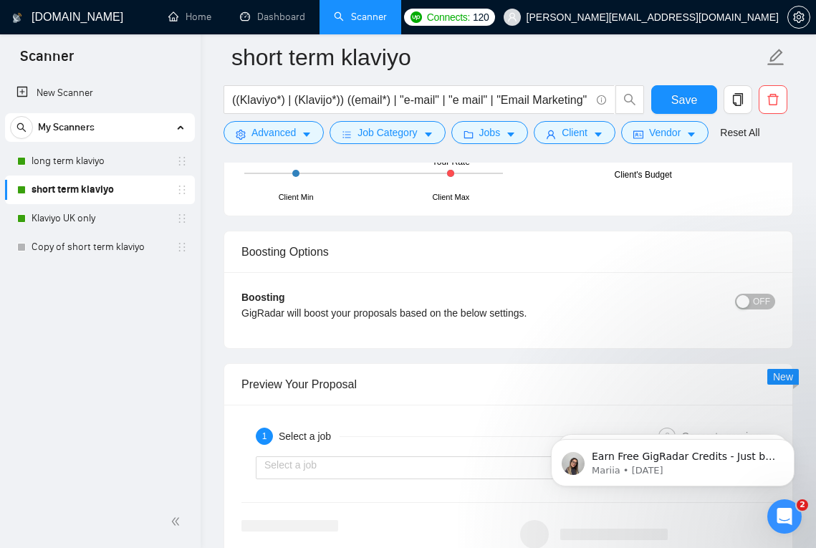
scroll to position [2743, 0]
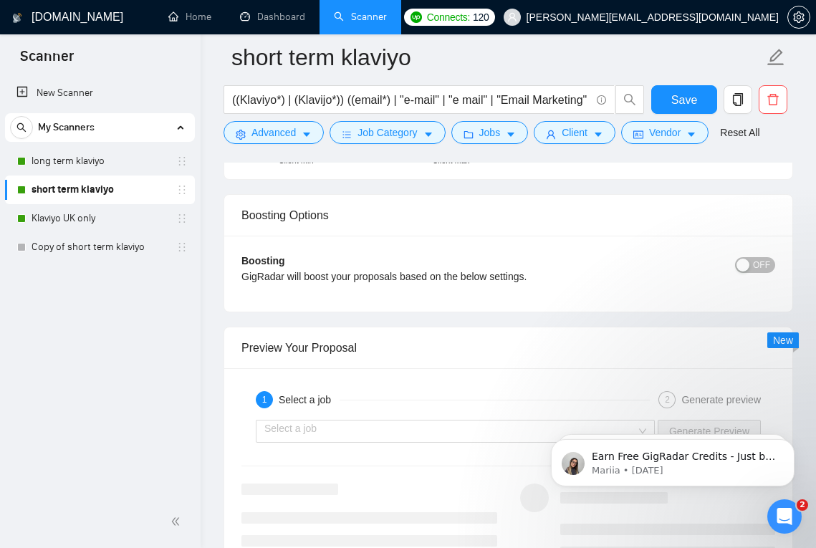
click at [579, 273] on span "OFF" at bounding box center [761, 265] width 17 height 16
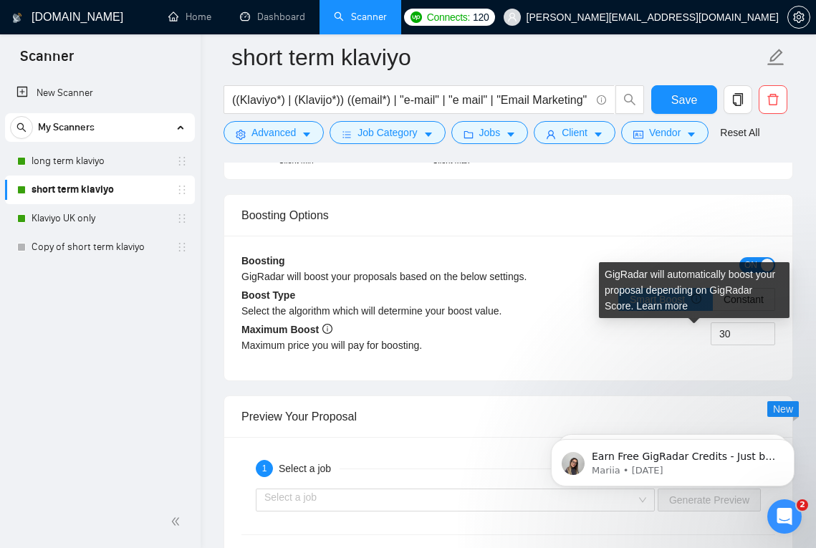
click at [579, 304] on icon "info-circle" at bounding box center [696, 299] width 10 height 10
click at [579, 303] on input "Smart Boost" at bounding box center [619, 303] width 0 height 0
click at [579, 309] on link "Learn more" at bounding box center [662, 305] width 52 height 11
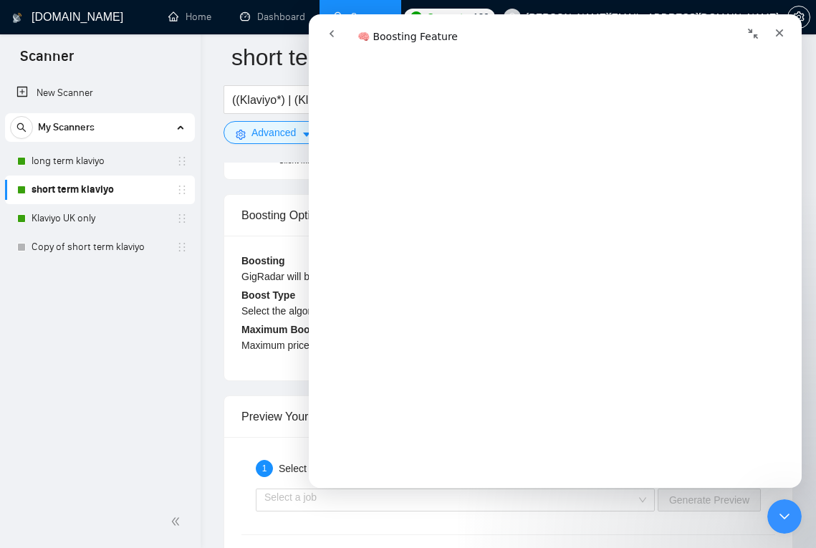
scroll to position [0, 0]
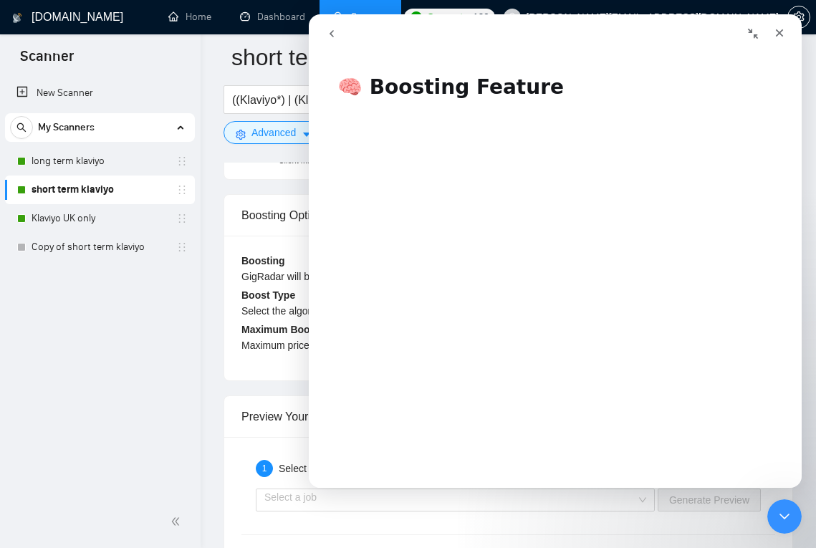
click at [334, 35] on icon "go back" at bounding box center [331, 33] width 11 height 11
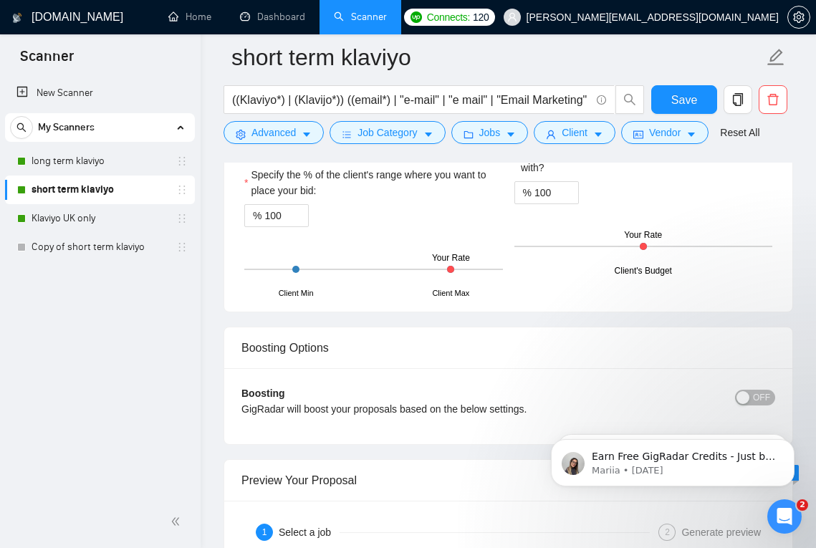
scroll to position [2826, 0]
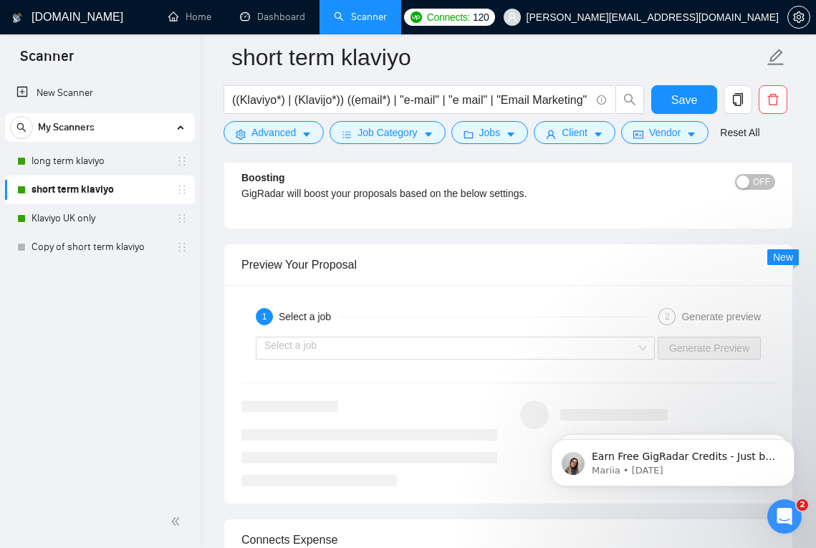
click at [770, 190] on button "OFF" at bounding box center [755, 182] width 40 height 16
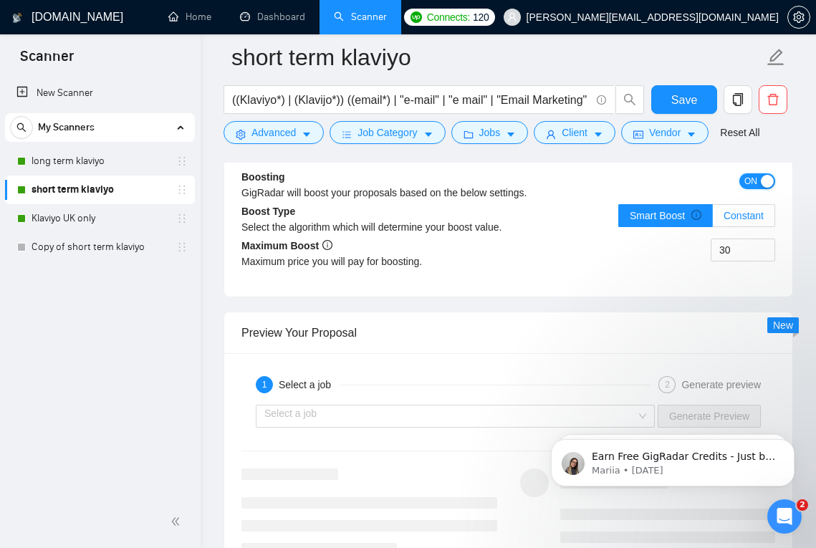
scroll to position [2829, 0]
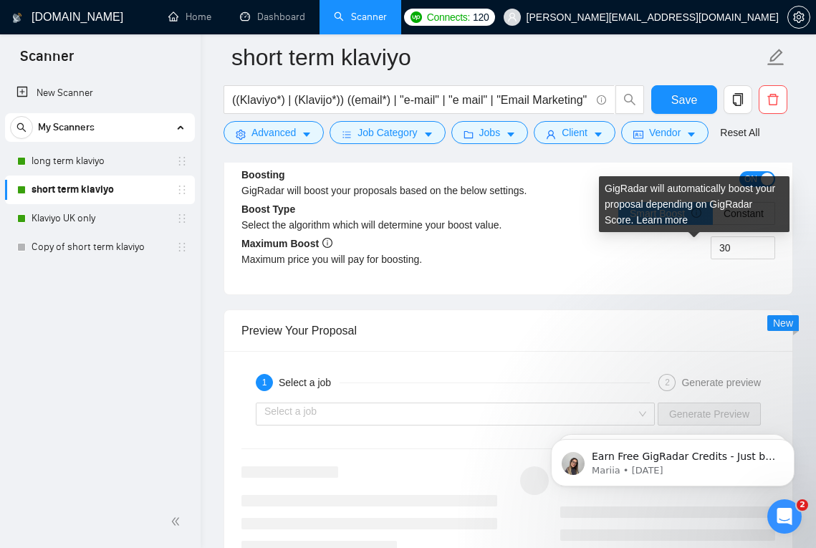
click at [696, 218] on icon "info-circle" at bounding box center [696, 213] width 10 height 10
click at [619, 217] on input "Smart Boost" at bounding box center [619, 217] width 0 height 0
copy link
click at [666, 223] on link "Learn more" at bounding box center [662, 219] width 52 height 11
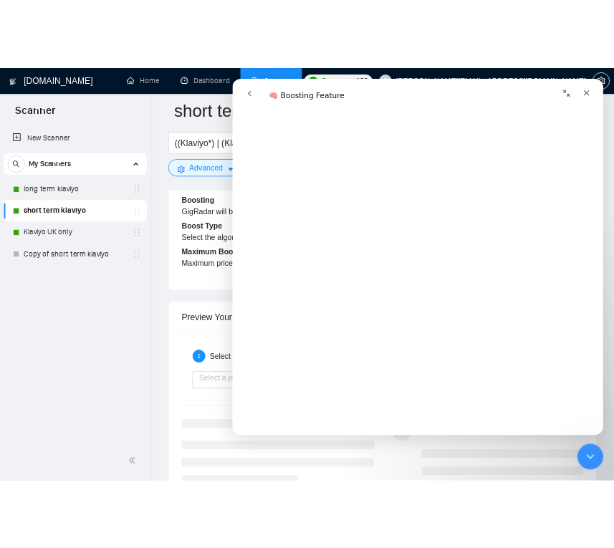
scroll to position [1207, 0]
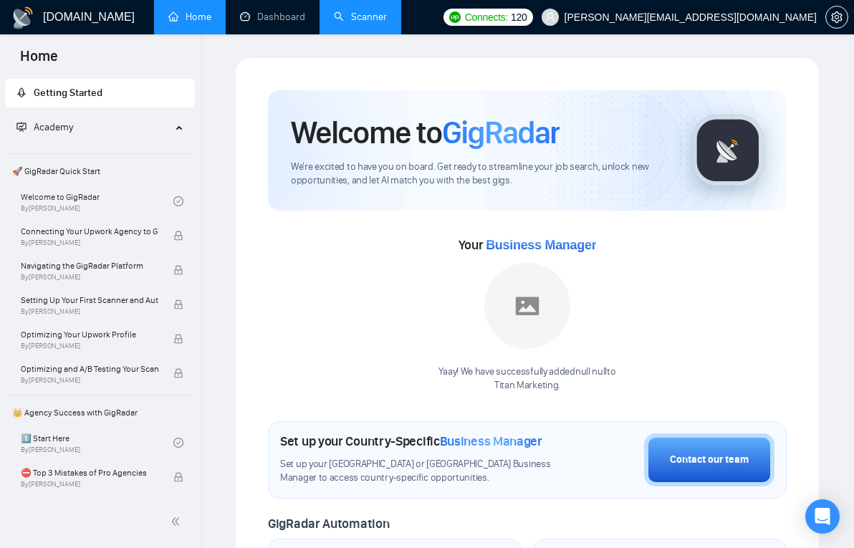
click at [357, 21] on link "Scanner" at bounding box center [360, 17] width 53 height 12
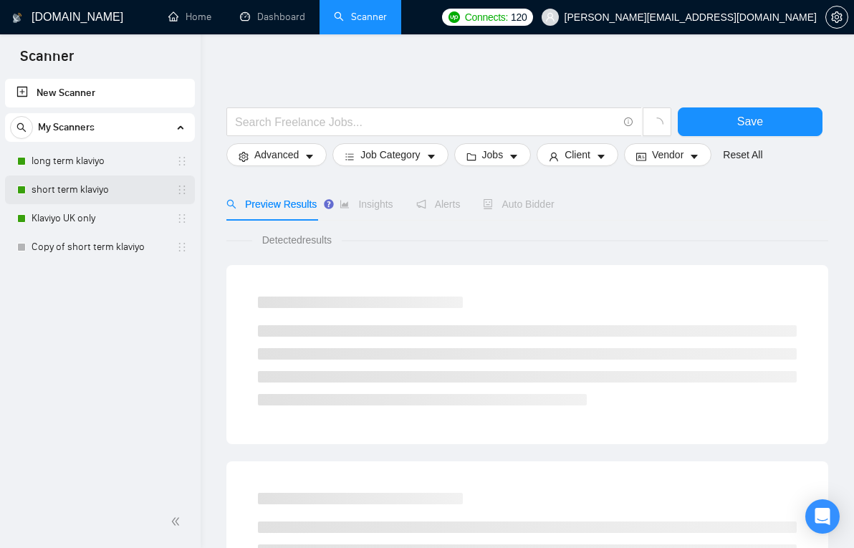
click at [72, 185] on link "short term klaviyo" at bounding box center [100, 190] width 136 height 29
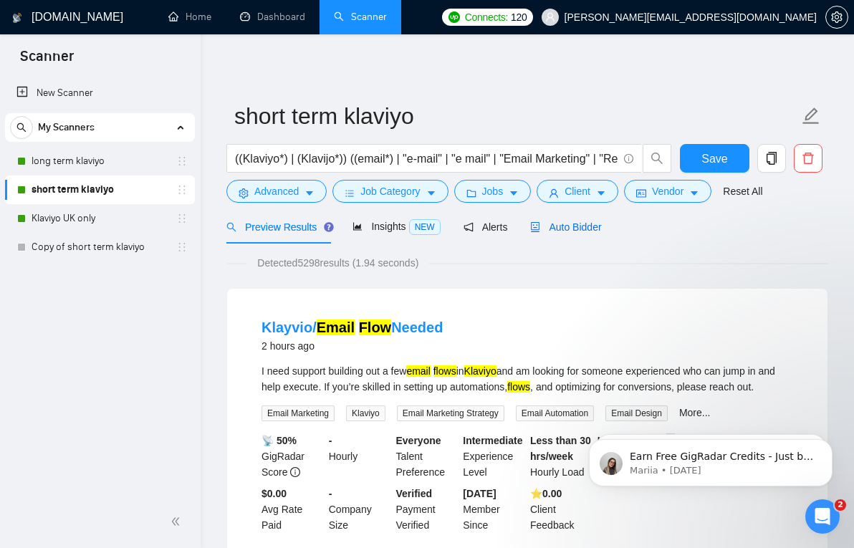
click at [593, 225] on span "Auto Bidder" at bounding box center [565, 226] width 71 height 11
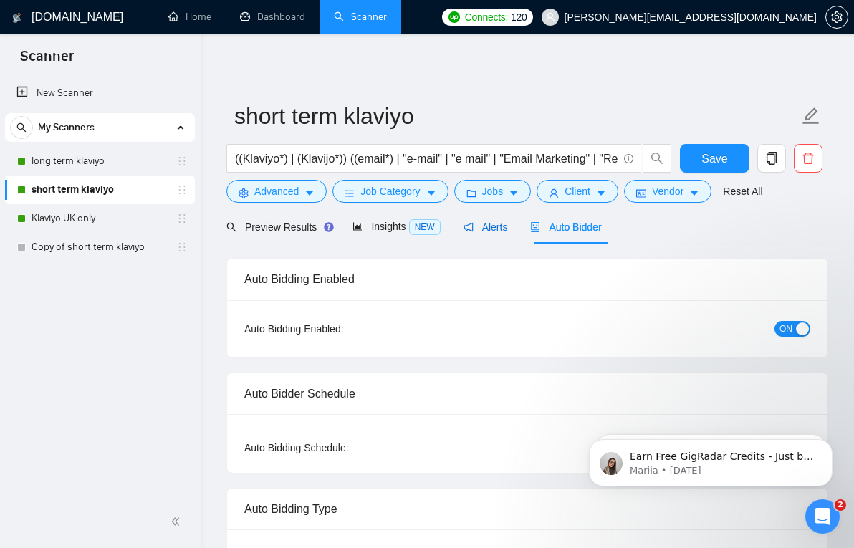
click at [485, 228] on span "Alerts" at bounding box center [486, 226] width 44 height 11
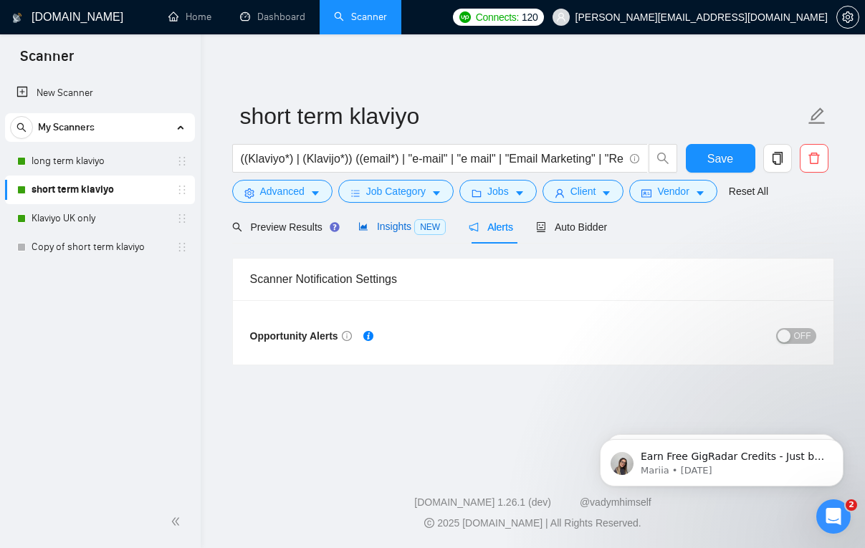
click at [394, 231] on span "Insights NEW" at bounding box center [401, 226] width 87 height 11
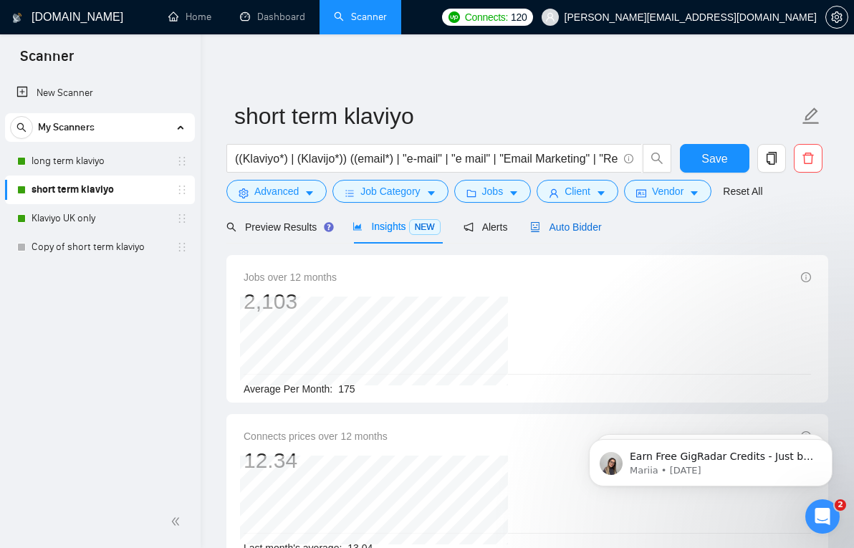
click at [580, 225] on span "Auto Bidder" at bounding box center [565, 226] width 71 height 11
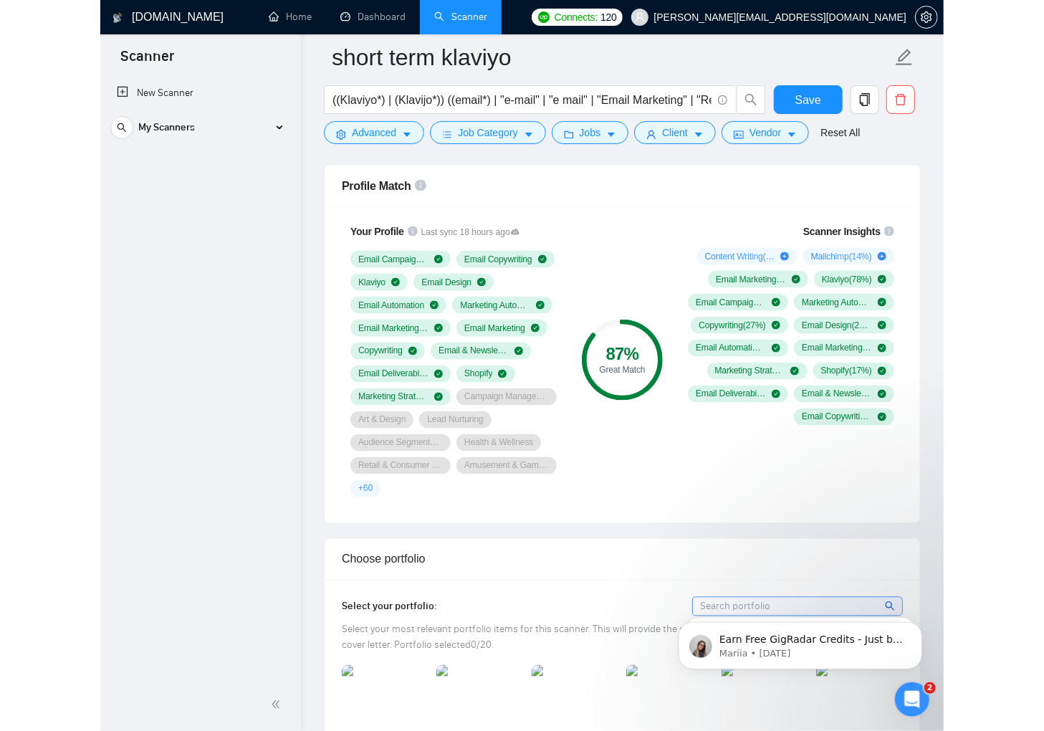
scroll to position [489, 0]
